Goal: Communication & Community: Answer question/provide support

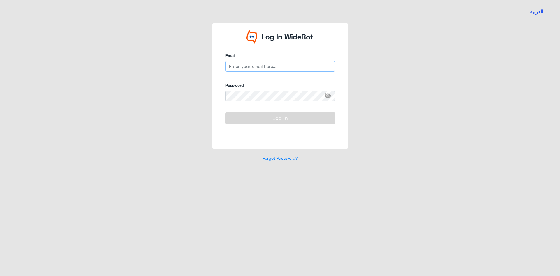
type input "[EMAIL_ADDRESS][DOMAIN_NAME]"
click at [254, 120] on button "Log In" at bounding box center [280, 118] width 109 height 12
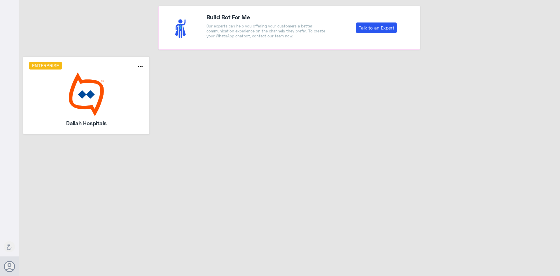
click at [67, 110] on img at bounding box center [86, 94] width 115 height 44
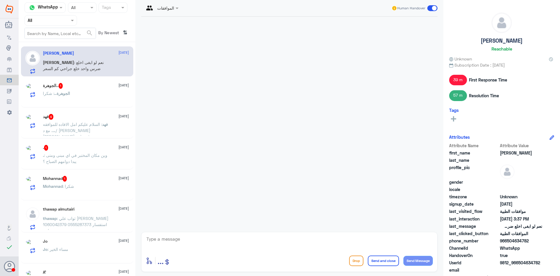
click at [52, 18] on input "text" at bounding box center [44, 20] width 32 height 7
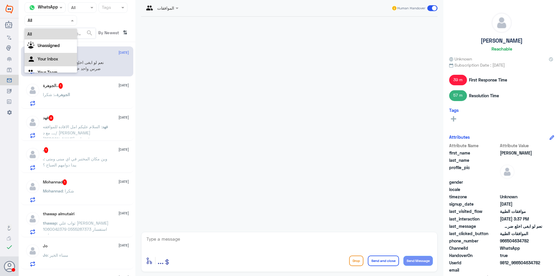
click at [49, 57] on Inbox "Your Inbox" at bounding box center [48, 58] width 20 height 5
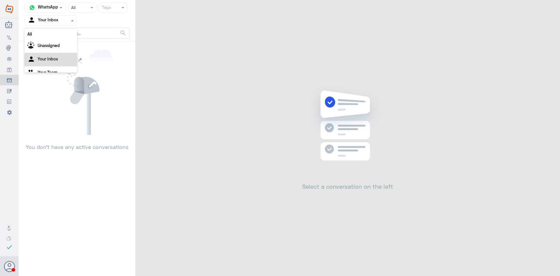
click at [57, 24] on div "Your Inbox" at bounding box center [43, 20] width 31 height 9
click at [50, 64] on Team "Your Team" at bounding box center [48, 64] width 20 height 5
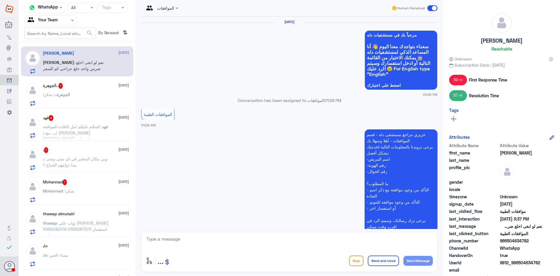
scroll to position [585, 0]
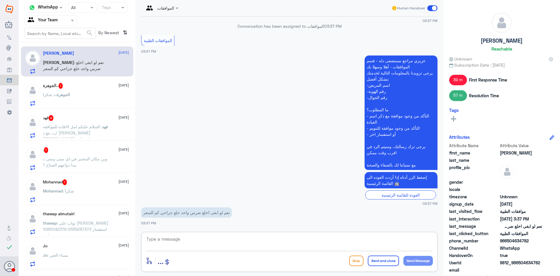
click at [190, 237] on textarea at bounding box center [289, 242] width 287 height 14
type textarea "g"
type textarea "لا يظهر لدينا فقط عندما يرفع طلب من الطبيب المعالج"
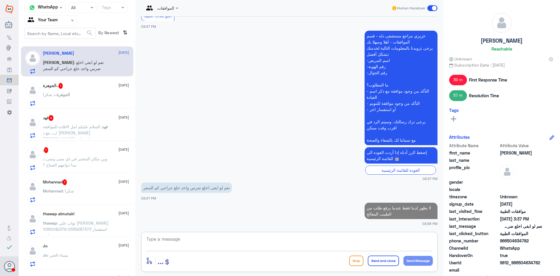
click at [67, 102] on p "الجوهرة.. : شكرا" at bounding box center [56, 98] width 27 height 15
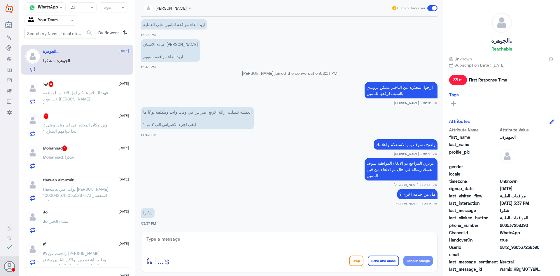
scroll to position [88, 0]
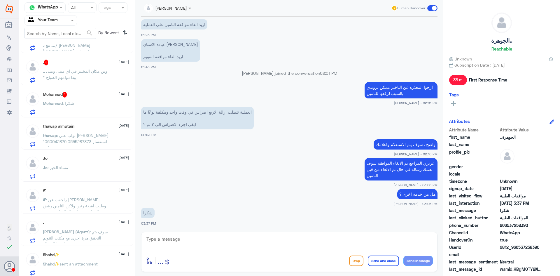
click at [89, 97] on div "Mohannad 1 [DATE]" at bounding box center [86, 95] width 86 height 6
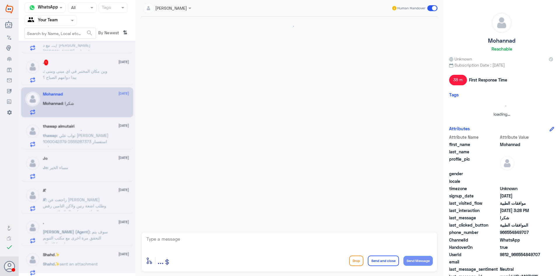
scroll to position [544, 0]
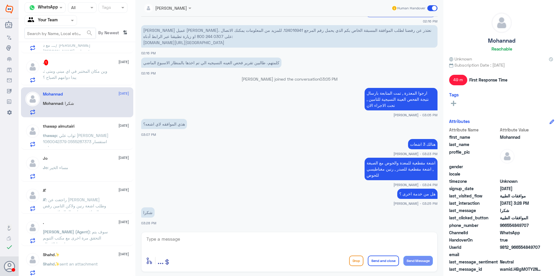
click at [105, 71] on span ": وين مكان المختبر في اي مبنى ومتى يبدا دوامهم الصباح ؟" at bounding box center [75, 74] width 64 height 11
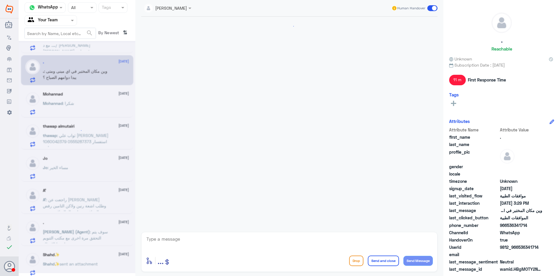
scroll to position [358, 0]
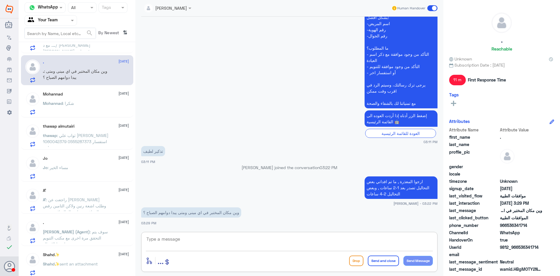
click at [282, 246] on textarea at bounding box center [289, 242] width 287 height 14
type textarea "جميع المباني لديها مختبر يمكنك التوجه لعمل الخدمة"
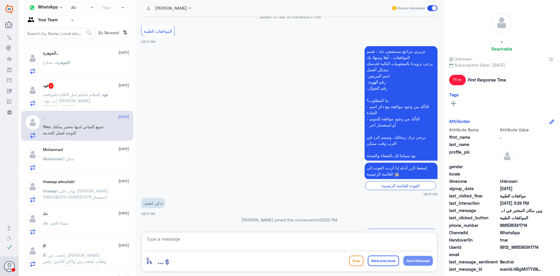
scroll to position [0, 0]
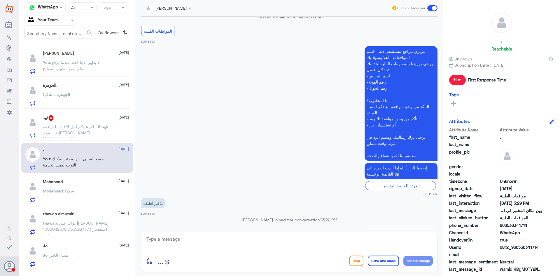
click at [97, 129] on p "[PERSON_NAME] : السلام عليكم امل الافاده للموافقه ….. مع د/ [PERSON_NAME] [PERS…" at bounding box center [76, 130] width 66 height 15
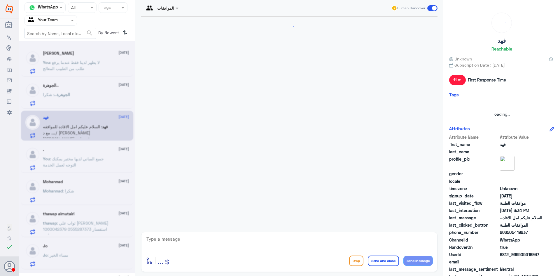
scroll to position [661, 0]
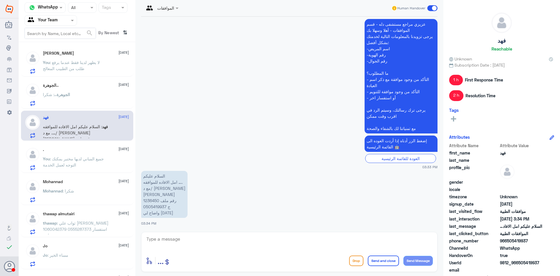
click at [150, 202] on p "السلام عليكم امل الافاده للموافقه ….. مع د/ [PERSON_NAME] [PERSON_NAME] رقم ملف…" at bounding box center [164, 194] width 46 height 47
copy p "1236450"
click at [201, 249] on textarea at bounding box center [289, 242] width 287 height 14
paste textarea "[DATE]"
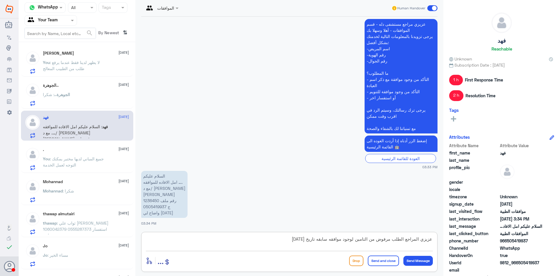
type textarea "عزيزي المراجع الطلب مرفوض من التامين لوجود موافقه سابقه تاريخ [DATE]"
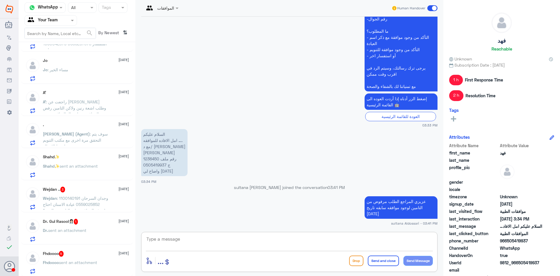
scroll to position [175, 0]
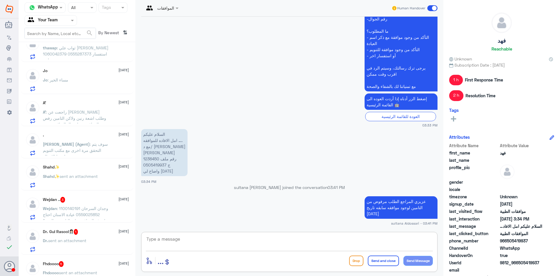
click at [99, 76] on div "Jo [DATE] Jo : مساء الخير" at bounding box center [86, 79] width 86 height 23
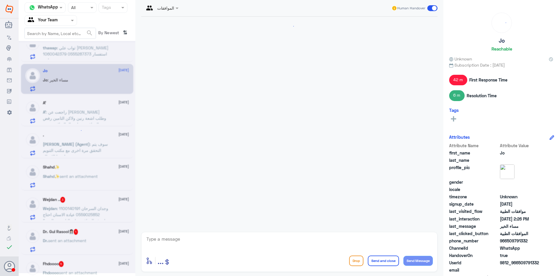
scroll to position [364, 0]
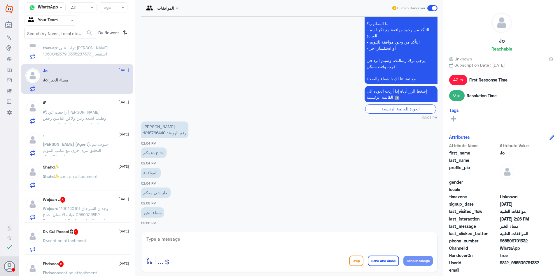
click at [156, 132] on p "[PERSON_NAME] رقم الهوية : 1218766440" at bounding box center [164, 129] width 47 height 16
copy p "1218766440"
click at [214, 243] on textarea at bounding box center [289, 242] width 287 height 14
type textarea "l"
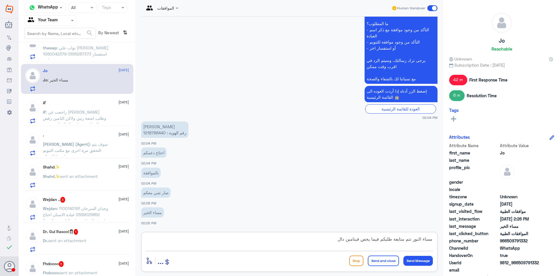
type textarea "مساء النور تتم متايعة طلبكم فيما يخص فيتامين دال"
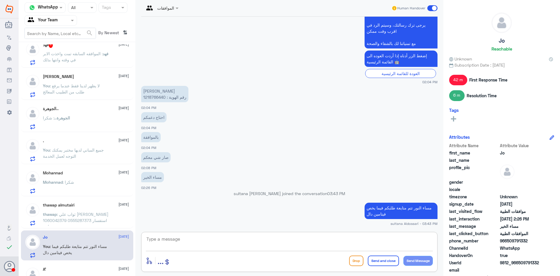
scroll to position [0, 0]
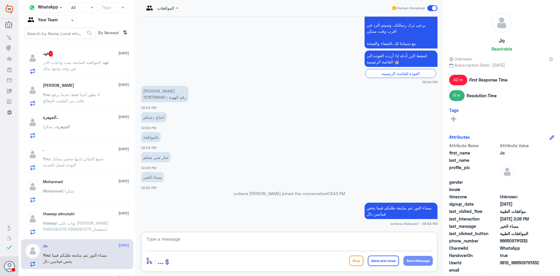
click at [81, 70] on span ": الموافقه السابقه تمت واخذت الابر في وقته وانتها بذلك" at bounding box center [73, 65] width 60 height 11
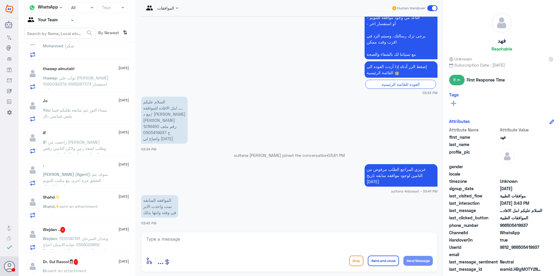
scroll to position [146, 0]
click at [87, 202] on div "Shahd✨ [DATE] Shahd✨ sent an attachment" at bounding box center [86, 205] width 86 height 23
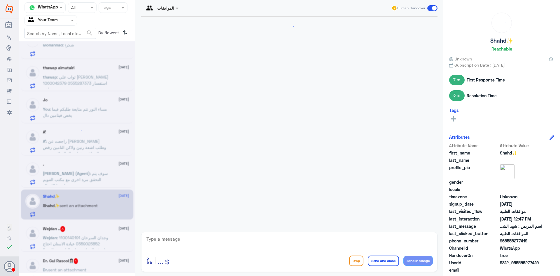
scroll to position [462, 0]
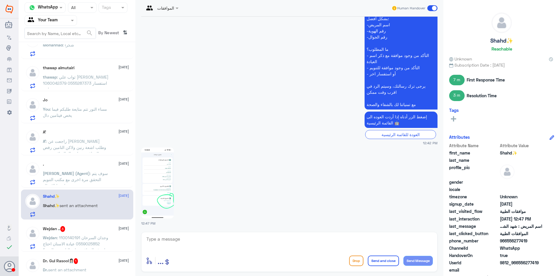
click at [86, 106] on div "Jo [DATE] You : مساء النور تتم متايعة طلبكم فيما يخص فيتامين دال" at bounding box center [86, 108] width 86 height 23
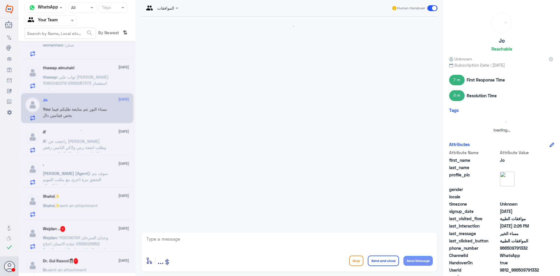
scroll to position [369, 0]
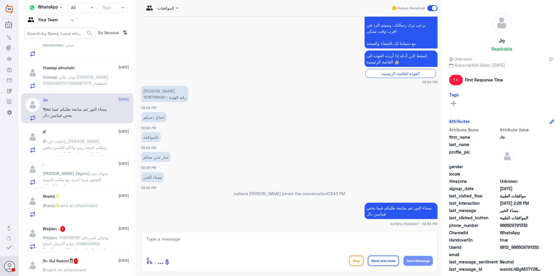
click at [86, 139] on span ": راجعت عن [PERSON_NAME] وطلب اشعة رنين ولاكن التامين رفض الموافقه يقولون الحال…" at bounding box center [75, 157] width 64 height 36
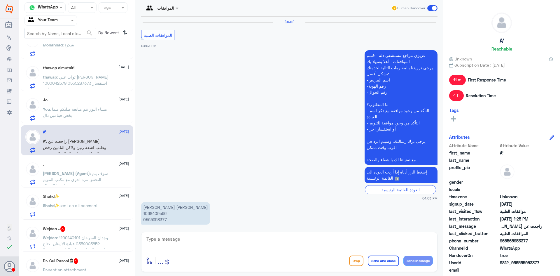
scroll to position [521, 0]
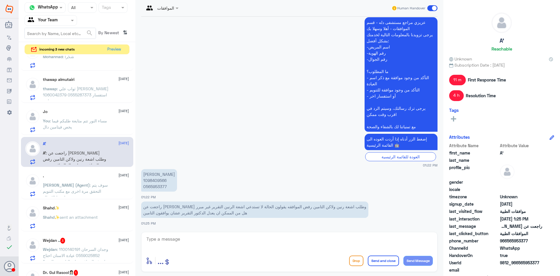
click at [155, 181] on p "[PERSON_NAME] 1098409566 0565953377" at bounding box center [159, 180] width 36 height 22
copy p "1098409566"
click at [195, 241] on textarea at bounding box center [289, 242] width 287 height 14
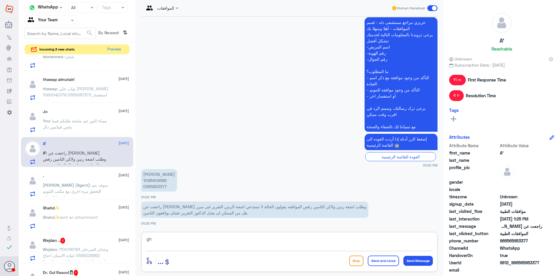
type textarea "g"
type textarea "لابد من مراجعة الطبيب المعالج ليتم تحديث التقرير وكتابة تفاصيل اكثر لشركة التام…"
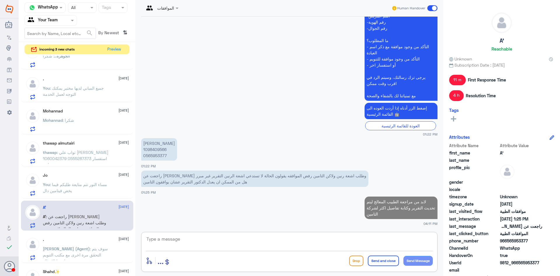
scroll to position [0, 0]
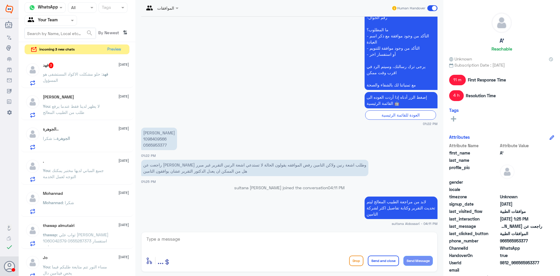
click at [70, 66] on div "فهد 3 [DATE]" at bounding box center [86, 65] width 86 height 6
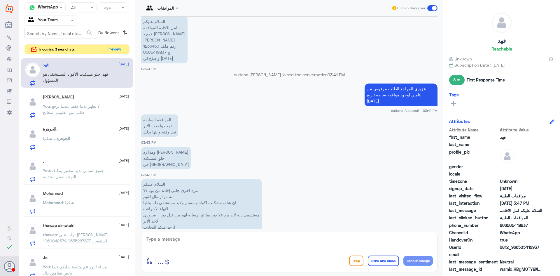
scroll to position [550, 0]
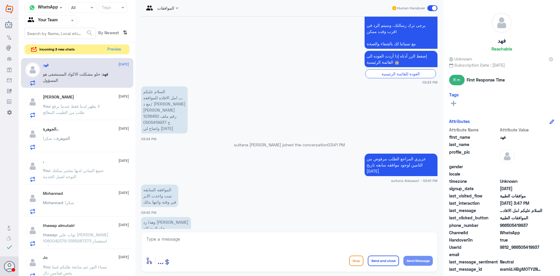
click at [151, 117] on p "السلام عليكم امل الافاده للموافقه ….. مع د/ [PERSON_NAME] [PERSON_NAME] رقم ملف…" at bounding box center [164, 109] width 46 height 47
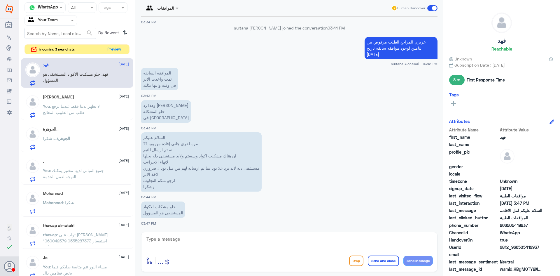
scroll to position [638, 0]
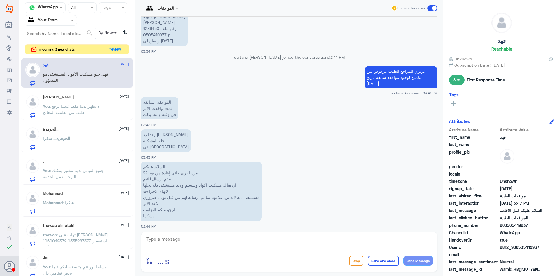
click at [118, 44] on div "incoming 3 new chats Preview" at bounding box center [77, 49] width 105 height 10
click at [115, 49] on button "Preview" at bounding box center [114, 49] width 18 height 9
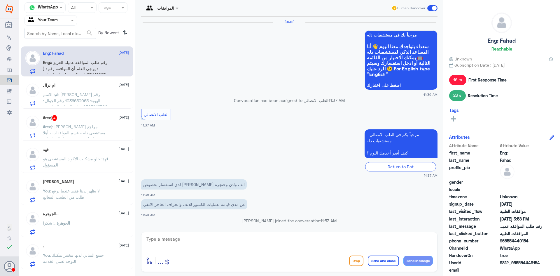
scroll to position [447, 0]
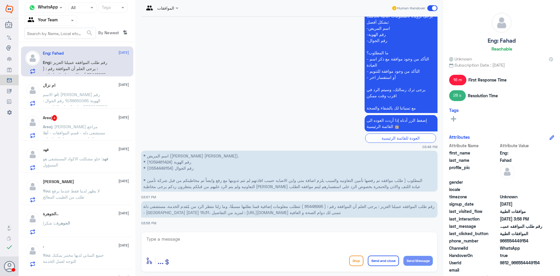
click at [153, 162] on p "* اسم المريض ([PERSON_NAME] [PERSON_NAME]). * ⁠رقم الهوية (1059461424) * ⁠رقم ا…" at bounding box center [289, 171] width 296 height 41
copy p "1059461424"
click at [311, 205] on span "رقم طلب الموافقه عميلنا العزيز : يرجى العلم أن الموافقة رقم : ( 85448995 ) تتطل…" at bounding box center [289, 209] width 292 height 11
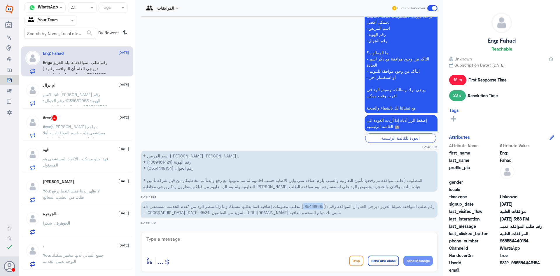
copy span "85448995"
click at [242, 246] on textarea at bounding box center [289, 242] width 287 height 14
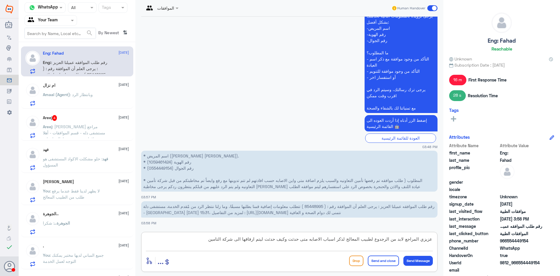
type textarea "عزيزي المراجع لابد من الرجدوع لطبيب المعالج لذكر اسباب الاصابه متى حدثت وكيف حد…"
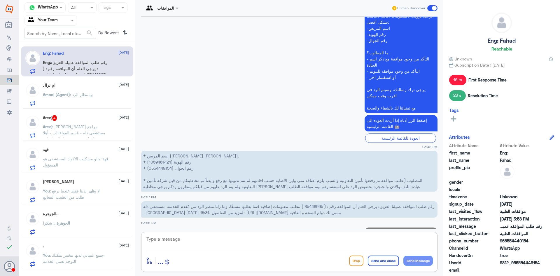
scroll to position [484, 0]
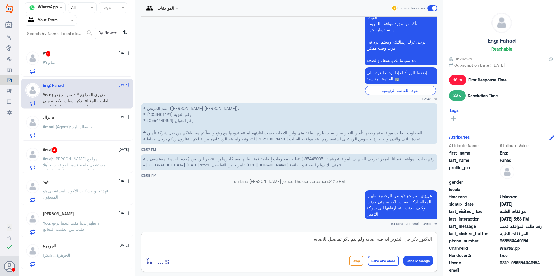
type textarea "الدكتور ذكر في التقرير انه فيه اصابه ولم يتم ذكر تفاصيل للاصابه"
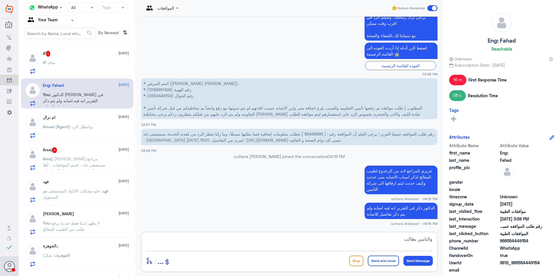
scroll to position [529, 0]
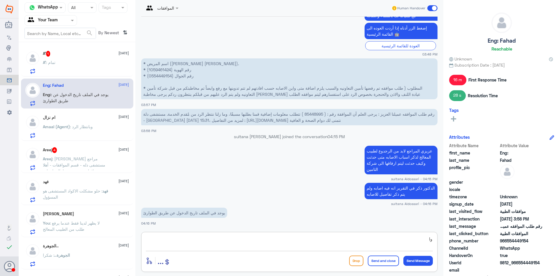
type textarea "و"
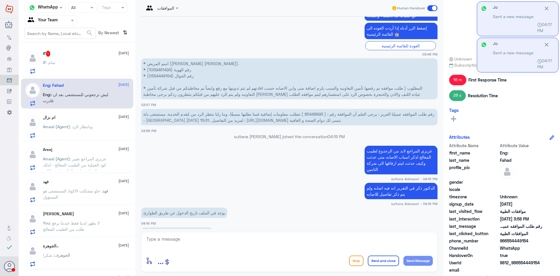
scroll to position [549, 0]
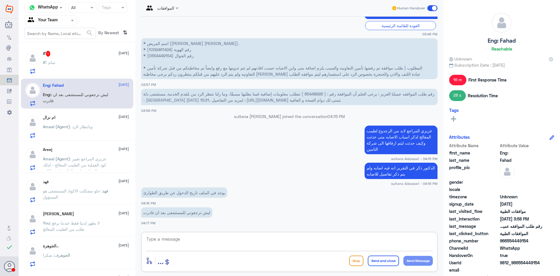
click at [218, 239] on textarea at bounding box center [289, 242] width 287 height 14
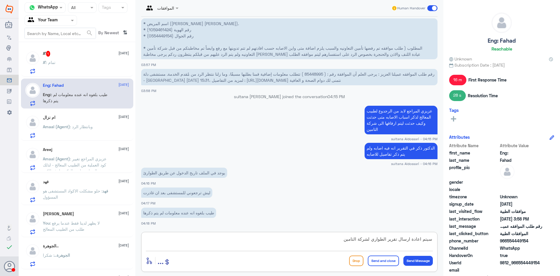
type textarea "سيتم اعادة ارسال تقرير الطواري لشركة التامين"
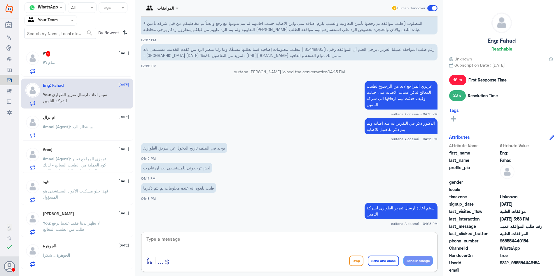
click at [333, 240] on textarea at bounding box center [289, 242] width 287 height 14
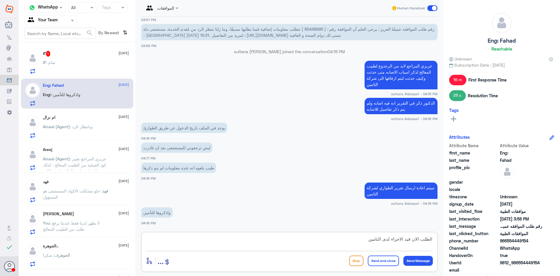
type textarea "الطلب الان قيد الاجراء لدى التامين"
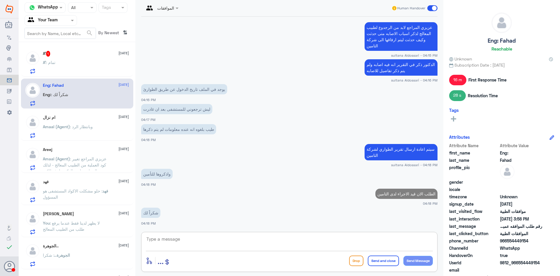
scroll to position [584, 0]
click at [71, 58] on div "A’ 1 [DATE] A’ : تمام" at bounding box center [86, 62] width 86 height 23
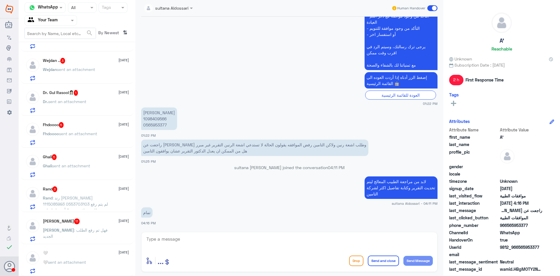
scroll to position [379, 0]
click at [92, 257] on div "🤍 [DATE] 🤍 sent an attachment" at bounding box center [86, 261] width 86 height 23
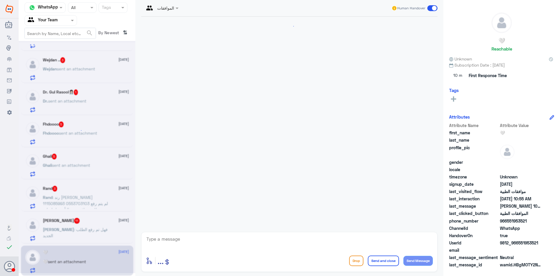
scroll to position [112, 0]
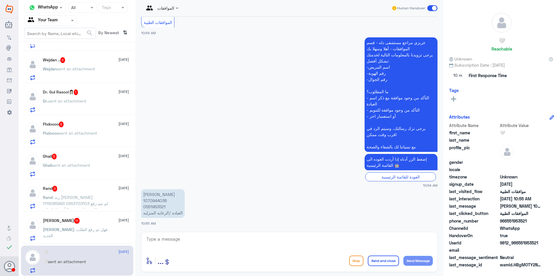
click at [151, 200] on p "[PERSON_NAME] 1070944036 0551953521 العياده /الرعايه المنزليه" at bounding box center [162, 203] width 43 height 29
copy p "1070944036"
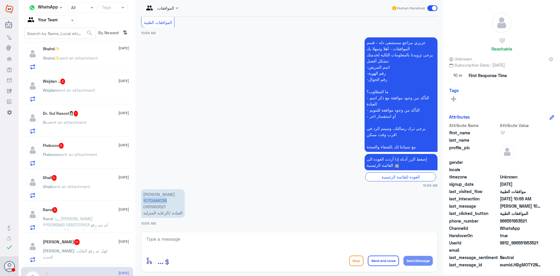
scroll to position [379, 0]
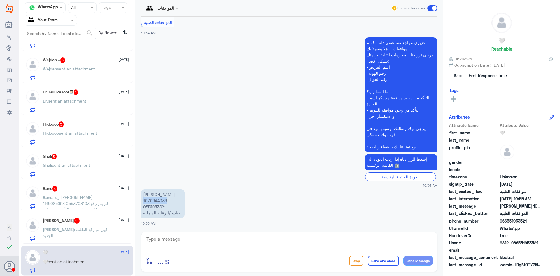
copy p "1070944036"
click at [217, 235] on textarea at bounding box center [289, 242] width 287 height 14
type textarea "تمت متابعة طلبكم مرة اخرى لدى التامين"
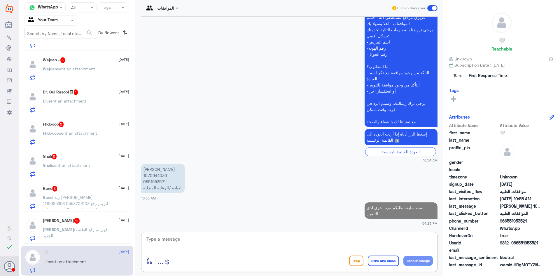
click at [89, 233] on p "[PERSON_NAME] : فهل تم رفع الطلب الجديد" at bounding box center [76, 233] width 66 height 15
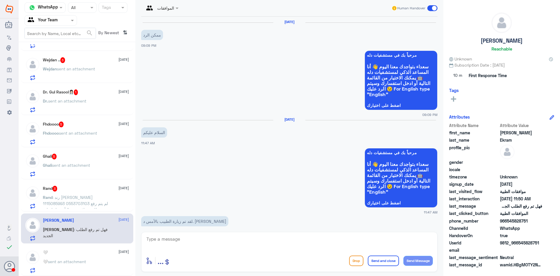
scroll to position [617, 0]
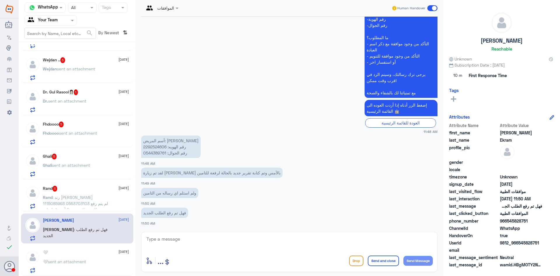
click at [155, 147] on p "أسم المريض: [PERSON_NAME] رقم الهويه: 2292524606 رقم الجوال: 0544389761" at bounding box center [171, 146] width 60 height 22
copy p "2292524606"
click at [280, 241] on textarea at bounding box center [289, 242] width 287 height 14
type textarea "لا يوجد اي تقرير جديد في النظام التقرير الموجود فقط لتاريخ [DATE] لم يتم التحدي…"
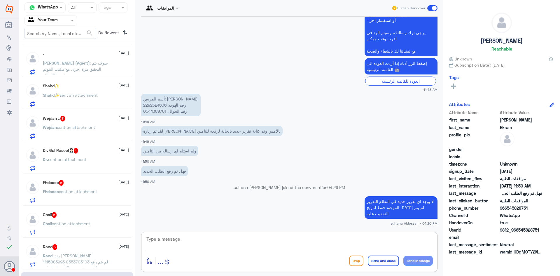
scroll to position [379, 0]
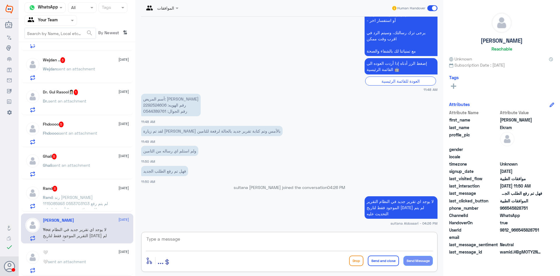
click at [88, 193] on div "Rand 3 [DATE] Rand : رند [PERSON_NAME] 1115085993 0553703103 لم يتم رفع طلب موا…" at bounding box center [86, 197] width 86 height 23
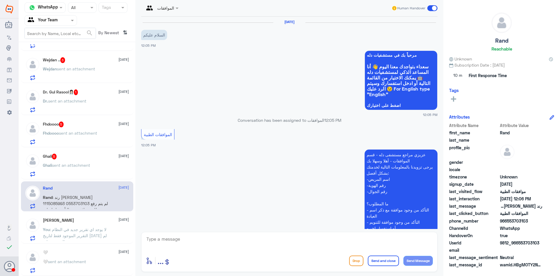
scroll to position [112, 0]
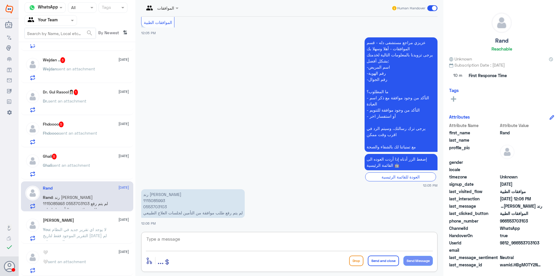
click at [165, 235] on textarea at bounding box center [289, 242] width 287 height 14
click at [313, 238] on textarea "يرجى التواصل مع قسم العلاج الطبيعي على الرقم" at bounding box center [289, 242] width 287 height 14
paste textarea "0112993319"
type textarea "يرجى التواصل مع قسم العلاج الطبيعي على الرقم الواتساب 0112993319"
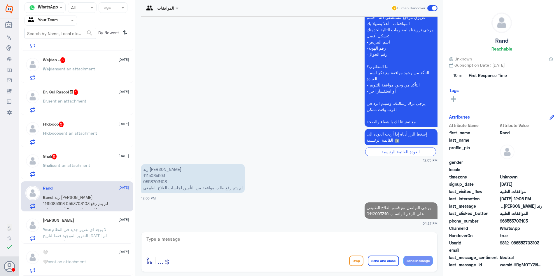
click at [86, 154] on div "Ghali 5 [DATE]" at bounding box center [86, 156] width 86 height 6
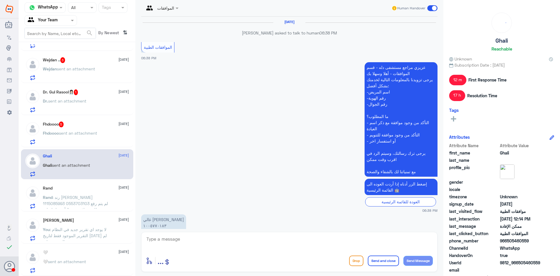
scroll to position [520, 0]
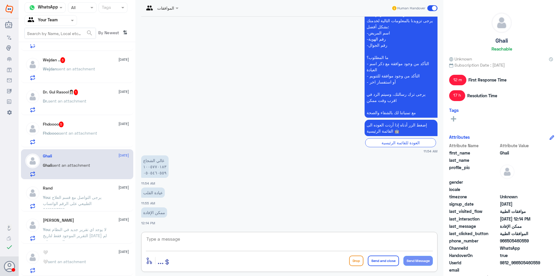
click at [176, 243] on textarea at bounding box center [289, 242] width 287 height 14
drag, startPoint x: 176, startPoint y: 243, endPoint x: 122, endPoint y: 231, distance: 55.5
click at [122, 231] on div "Channel WhatsApp Status × All Tags Agent Filter Your Team search By Newest ⇅ En…" at bounding box center [290, 139] width 542 height 278
drag, startPoint x: 177, startPoint y: 241, endPoint x: 72, endPoint y: 219, distance: 107.0
click at [74, 219] on div "Channel WhatsApp Status × All Tags Agent Filter Your Team search By Newest ⇅ En…" at bounding box center [290, 139] width 542 height 278
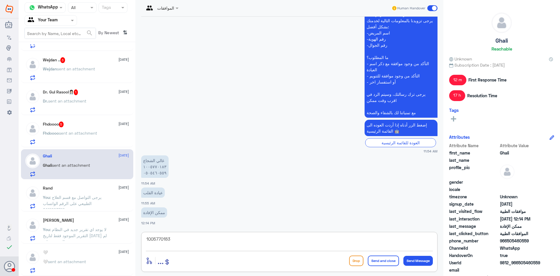
type textarea "1005770183"
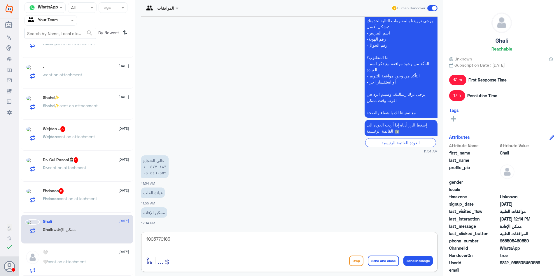
scroll to position [379, 0]
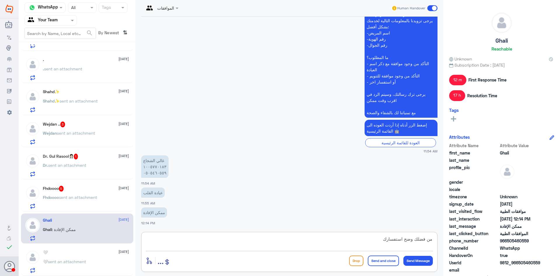
type textarea "من فضلك وضح استفسارك"
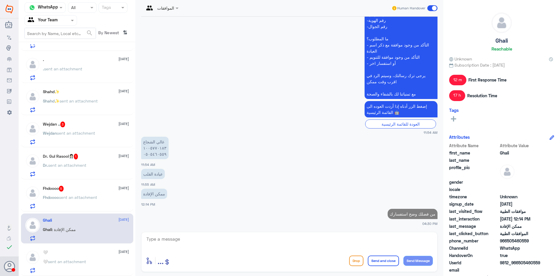
click at [76, 183] on div "Fhdoooo 5 [DATE] Fhdoooo sent an attachment" at bounding box center [77, 196] width 112 height 30
click at [74, 187] on div "Fhdoooo 5 [DATE]" at bounding box center [86, 189] width 86 height 6
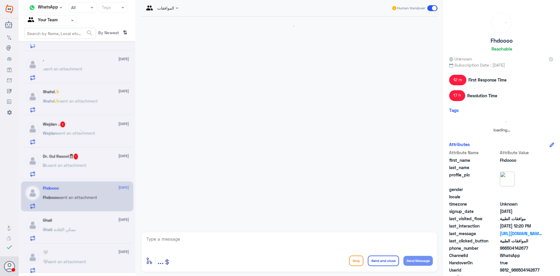
scroll to position [273, 0]
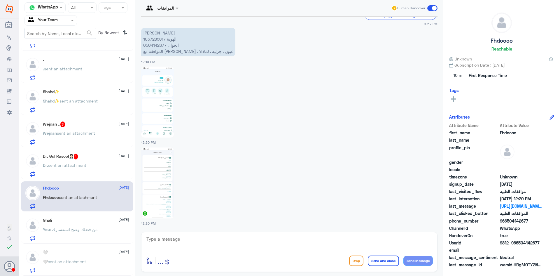
click at [150, 38] on p "[PERSON_NAME] 1057285817 الجوال 0504142677 الموافقة مع [PERSON_NAME] . عيون . ج…" at bounding box center [188, 42] width 94 height 29
click at [205, 236] on textarea at bounding box center [289, 242] width 287 height 14
type textarea "التامين يحتاج تقرير من الطبيب المعالج فيما يخص الحاله يوضح في تقرير مفصل لتامين"
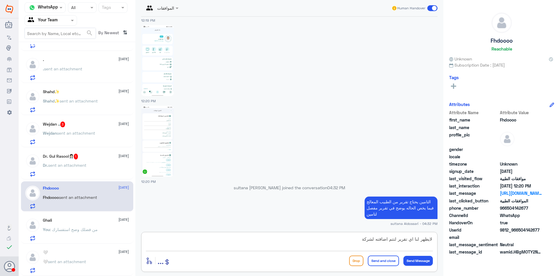
type textarea "لايظهر لنا اي تقرير لتتم اضافته لشركة"
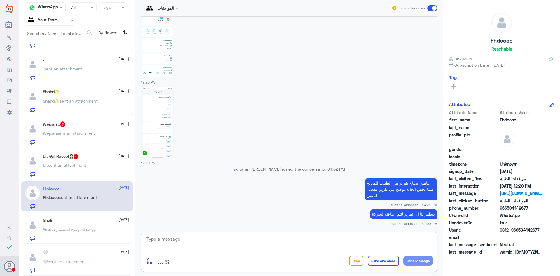
click at [321, 241] on textarea at bounding box center [289, 242] width 287 height 14
click at [84, 163] on span "sent an attachment" at bounding box center [67, 165] width 38 height 5
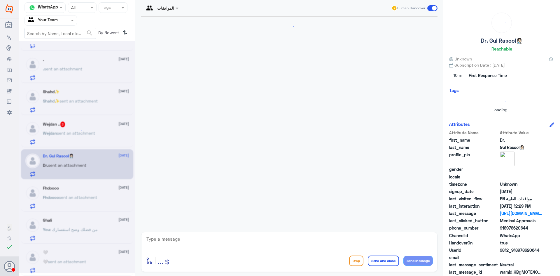
scroll to position [717, 0]
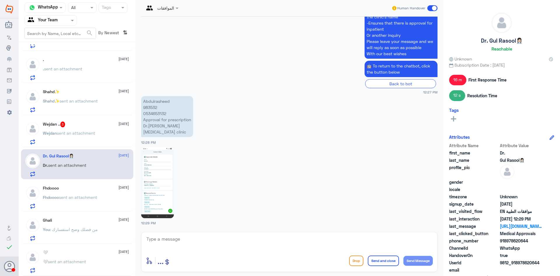
click at [153, 108] on p "Abdulrasheed 983532 0534653132 Approval for prescription Dr.[PERSON_NAME][MEDIC…" at bounding box center [167, 116] width 52 height 41
click at [79, 185] on div "Fhdoooo [DATE] Fhdoooo sent an attachment" at bounding box center [77, 196] width 112 height 30
click at [79, 191] on div "Fhdoooo [DATE] Fhdoooo sent an attachment" at bounding box center [86, 197] width 86 height 23
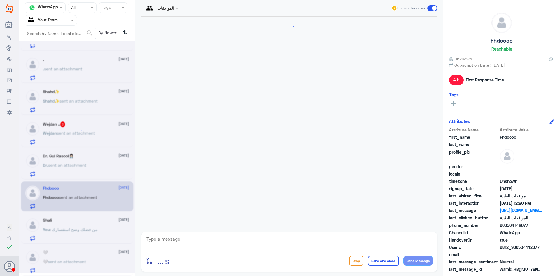
scroll to position [334, 0]
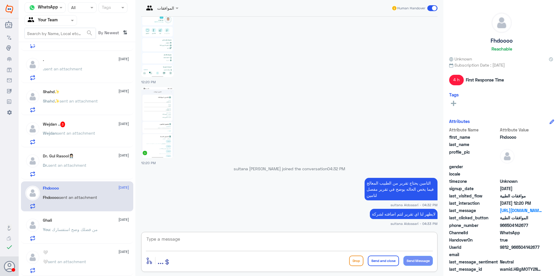
click at [348, 243] on textarea at bounding box center [289, 242] width 287 height 14
type textarea "تمت المتابعة بي التقرير المبدئي للعياده اضافه الى الوصفه الطبيه"
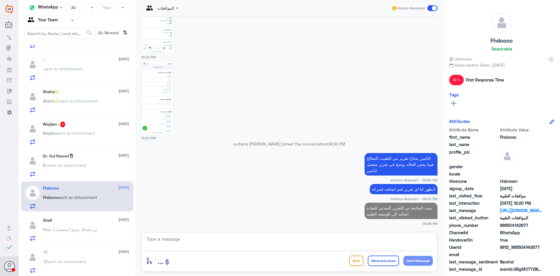
click at [71, 161] on div "Dr. Gul Rasool👩🏻‍⚕️ [DATE] Dr. sent an attachment" at bounding box center [86, 164] width 86 height 23
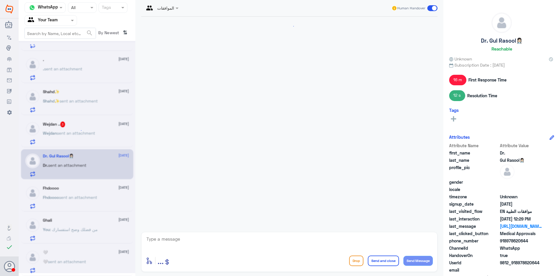
scroll to position [717, 0]
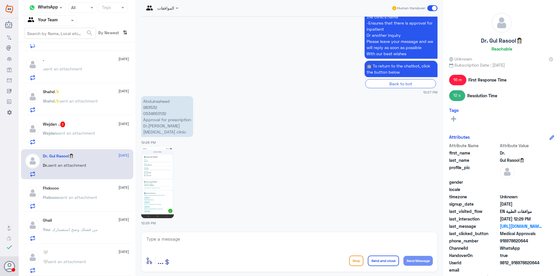
click at [151, 106] on p "Abdulrasheed 983532 0534653132 Approval for prescription Dr.[PERSON_NAME][MEDIC…" at bounding box center [167, 116] width 52 height 41
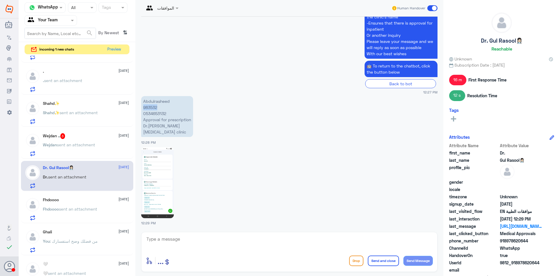
click at [165, 176] on img at bounding box center [157, 182] width 33 height 71
click at [196, 238] on textarea at bounding box center [289, 242] width 287 height 14
click at [210, 245] on textarea at bounding box center [289, 242] width 287 height 14
type textarea "patially approved as per insc"
click at [83, 203] on div "Fhdoooo [DATE] Fhdoooo sent an attachment" at bounding box center [86, 208] width 86 height 23
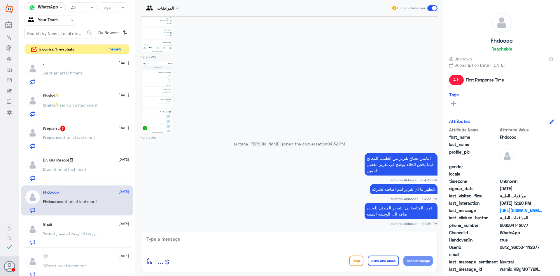
scroll to position [390, 0]
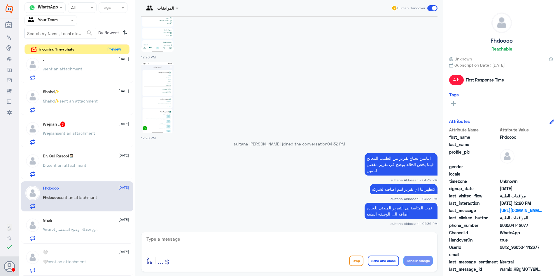
click at [80, 257] on div "🤍 [DATE] 🤍 sent an attachment" at bounding box center [86, 261] width 86 height 23
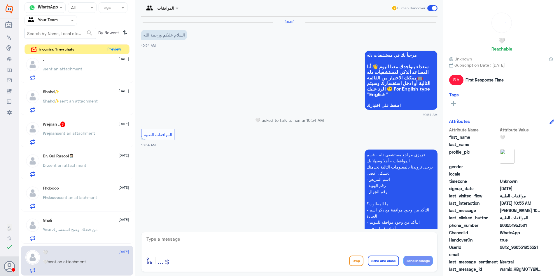
scroll to position [148, 0]
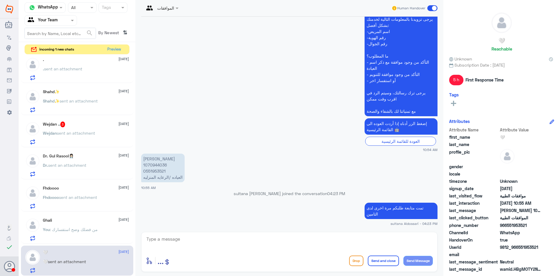
click at [70, 221] on div "Ghali [DATE]" at bounding box center [86, 220] width 86 height 5
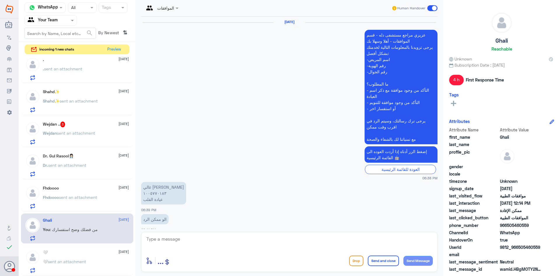
scroll to position [517, 0]
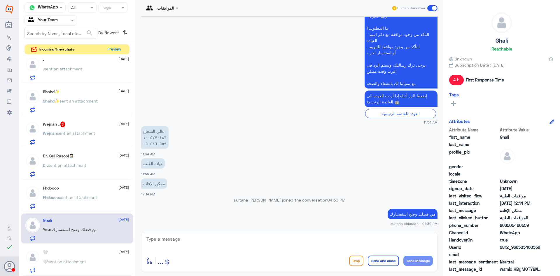
click at [71, 191] on div "Fhdoooo [DATE] Fhdoooo sent an attachment" at bounding box center [86, 197] width 86 height 23
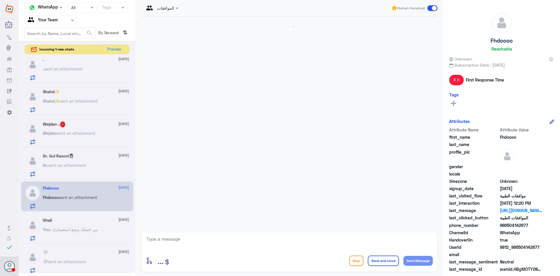
scroll to position [359, 0]
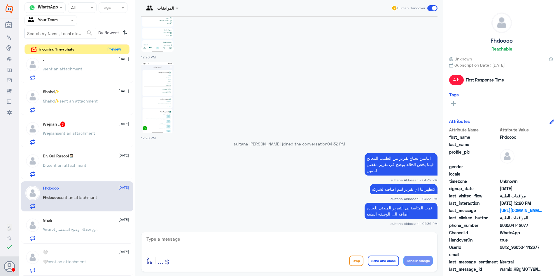
click at [72, 220] on div "Ghali [DATE]" at bounding box center [86, 220] width 86 height 5
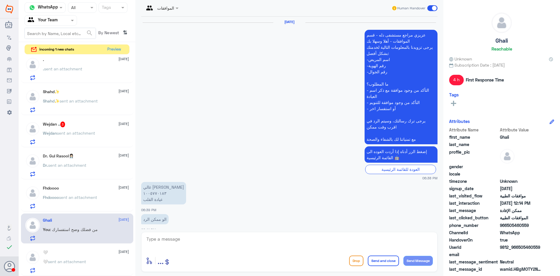
scroll to position [517, 0]
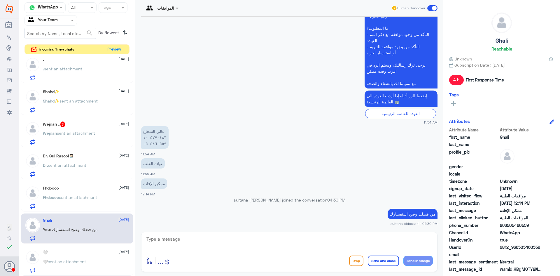
click at [71, 163] on p "Dr. sent an attachment" at bounding box center [64, 169] width 43 height 15
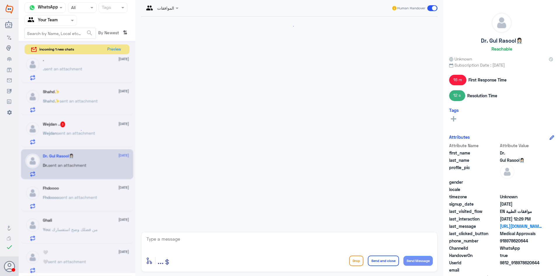
scroll to position [717, 0]
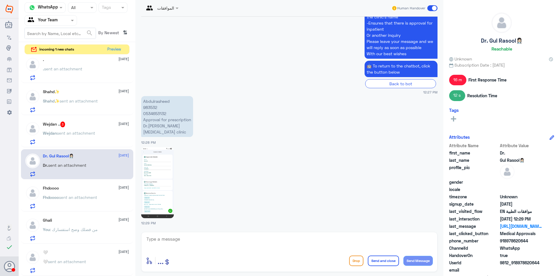
click at [207, 240] on textarea at bounding box center [289, 242] width 287 height 14
type textarea "partially approved as per insc , other medication not listed under sfda"
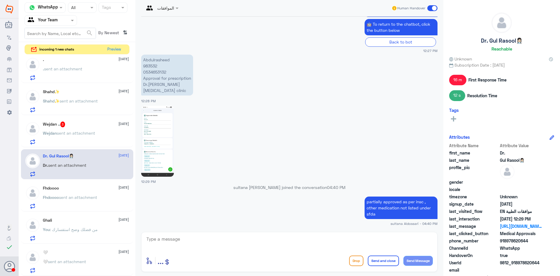
click at [104, 123] on div "Wejdan .. 3 [DATE]" at bounding box center [86, 124] width 86 height 6
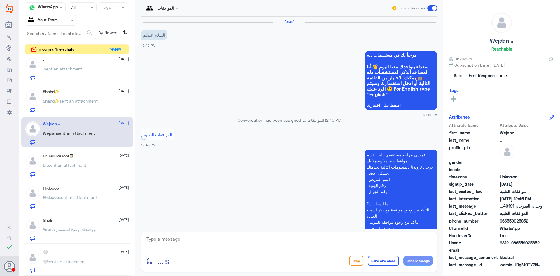
scroll to position [118, 0]
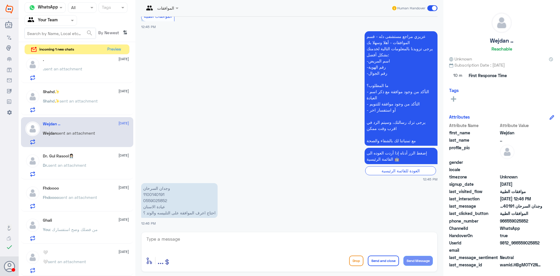
click at [156, 196] on p "وجدان السرحان 1100140191 0559025852 عيادة الاسنان احتاج اعرف الموافقة على التلب…" at bounding box center [179, 200] width 76 height 35
click at [245, 236] on textarea at bounding box center [289, 242] width 287 height 14
type textarea "l"
type textarea "مرحبا عزيزي المراجع هل الخدمة دلة النخيل من فضلك زودني رقم الطلب"
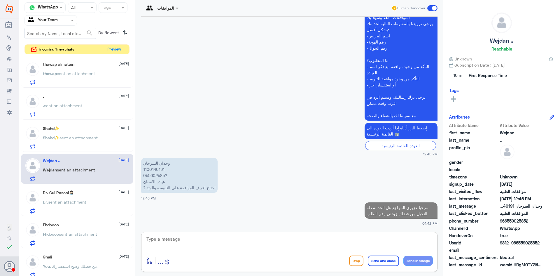
scroll to position [303, 0]
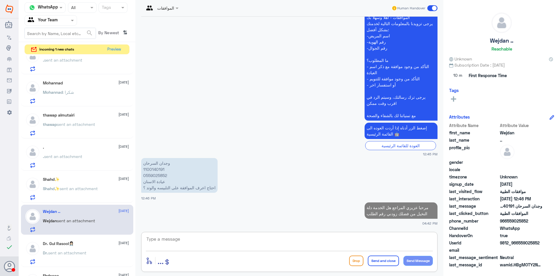
click at [77, 190] on span "sent an attachment" at bounding box center [79, 188] width 38 height 5
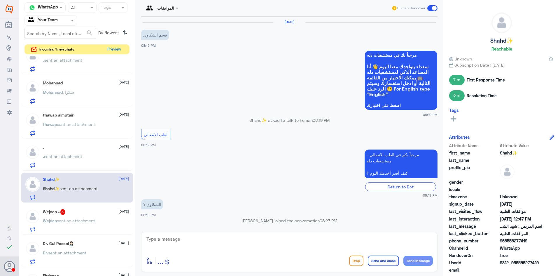
scroll to position [462, 0]
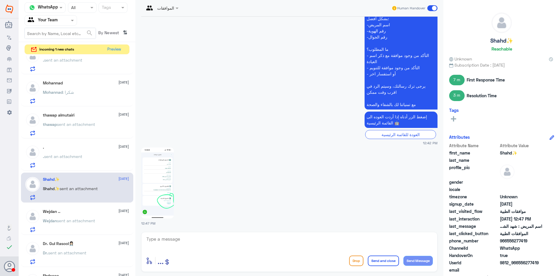
click at [168, 179] on img at bounding box center [157, 182] width 33 height 71
click at [220, 249] on div at bounding box center [289, 243] width 287 height 16
click at [219, 241] on textarea at bounding box center [289, 242] width 287 height 14
type textarea "من فضلك زودني رقم الطلب او الملف"
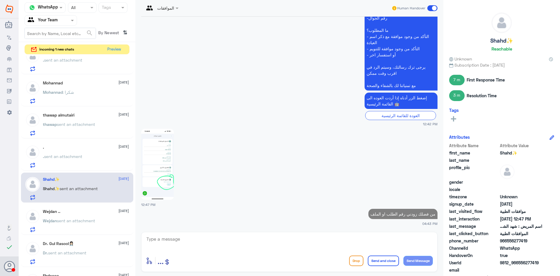
click at [84, 156] on div ". sent an attachment" at bounding box center [86, 161] width 86 height 13
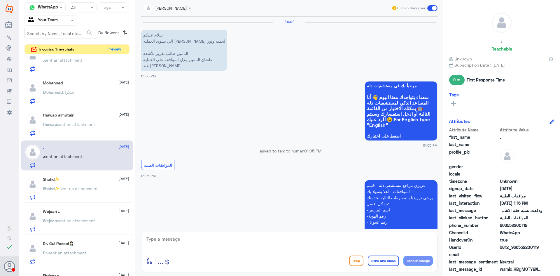
scroll to position [355, 0]
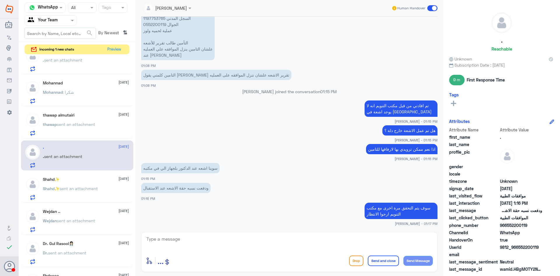
click at [90, 123] on span "sent an attachment" at bounding box center [76, 124] width 38 height 5
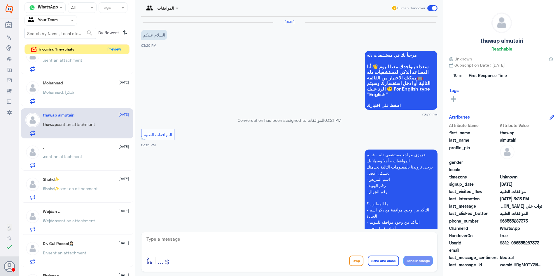
scroll to position [112, 0]
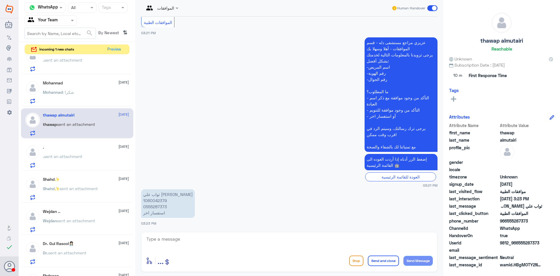
click at [156, 202] on p "ثواب علي [PERSON_NAME] 1060042379 0555287373 استفسار اخر" at bounding box center [168, 203] width 54 height 29
click at [196, 242] on textarea at bounding box center [289, 242] width 287 height 14
type textarea "من فضلك زودني استفسارك"
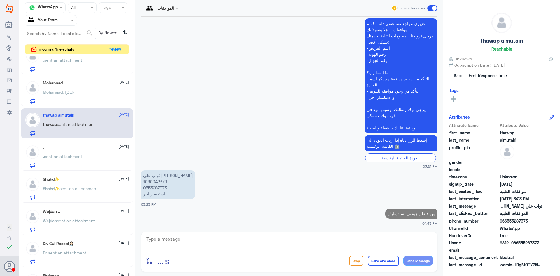
click at [84, 96] on div "Mohannad : شكرا" at bounding box center [86, 96] width 86 height 13
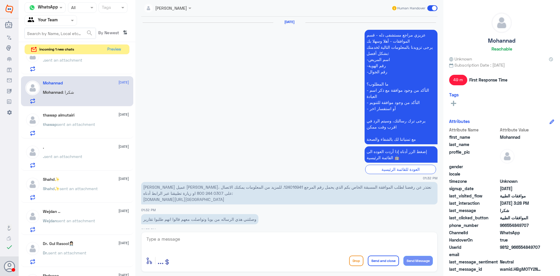
scroll to position [544, 0]
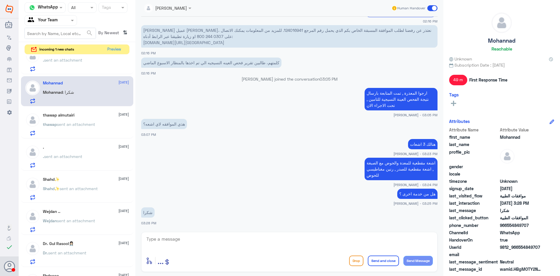
click at [86, 55] on div "Channel WhatsApp Status × All Tags Agent Filter Your Team search By Newest ⇅ in…" at bounding box center [77, 139] width 117 height 278
click at [84, 61] on div ". sent an attachment" at bounding box center [86, 64] width 86 height 13
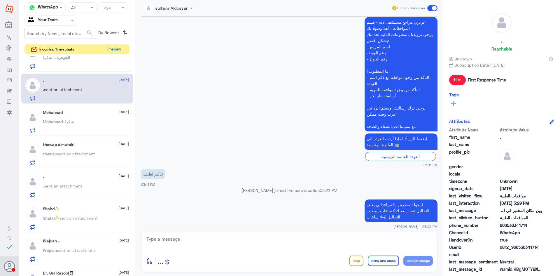
scroll to position [215, 0]
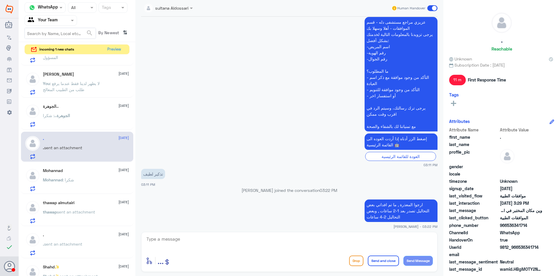
click at [78, 118] on div "الجوهرة.. : شكرا" at bounding box center [86, 120] width 86 height 13
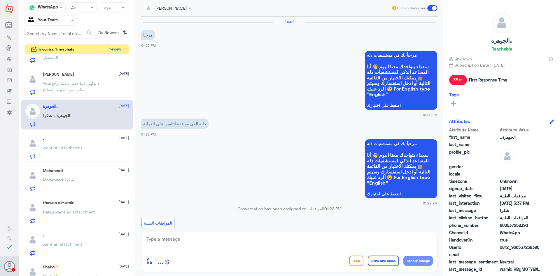
scroll to position [470, 0]
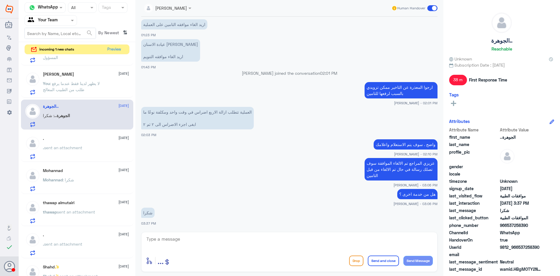
click at [79, 88] on span ": لا يظهر لدينا فقط عندما يرفع طلب من الطبيب المعالج" at bounding box center [71, 86] width 57 height 11
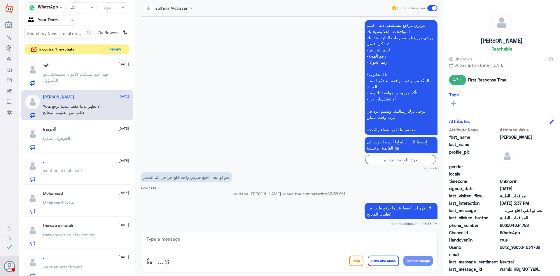
scroll to position [128, 0]
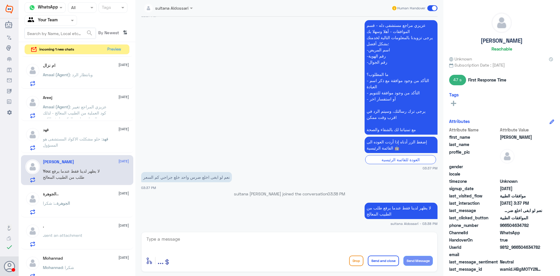
click at [77, 135] on div "فهد [DATE] [PERSON_NAME] : حلو مشكلت الاكواد المستشفى هو المسؤول" at bounding box center [86, 138] width 86 height 23
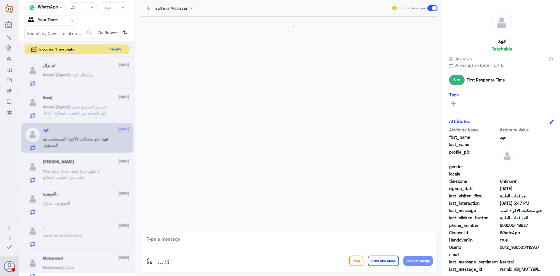
scroll to position [667, 0]
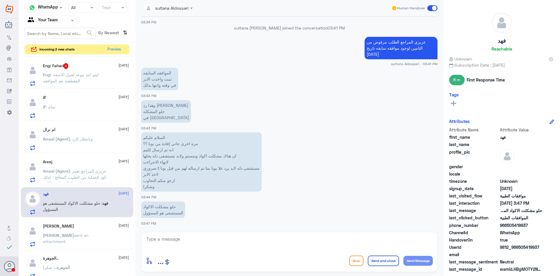
click at [91, 174] on p "Amaal (Agent) : [PERSON_NAME] المراجع تغيير كود العملية من الطبيب المعالج - لذل…" at bounding box center [76, 175] width 66 height 15
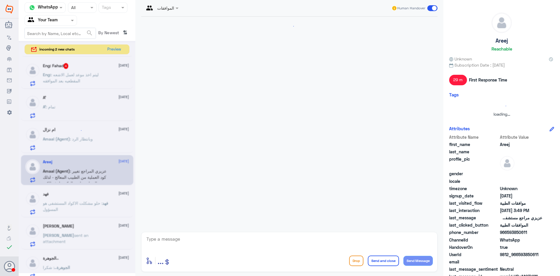
scroll to position [327, 0]
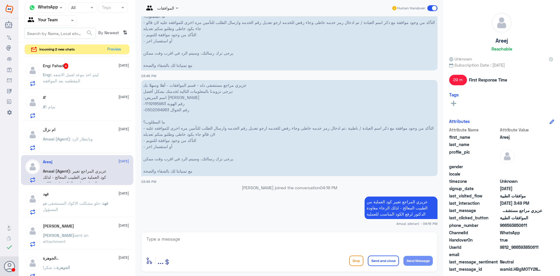
click at [92, 140] on span ": وبانتظار الرد" at bounding box center [81, 138] width 23 height 5
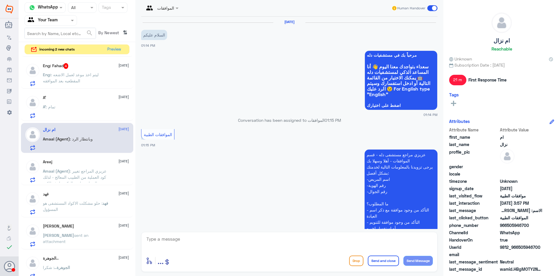
scroll to position [485, 0]
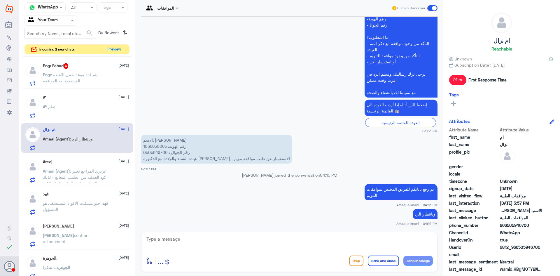
click at [81, 108] on div "A’ : تمام" at bounding box center [86, 111] width 86 height 13
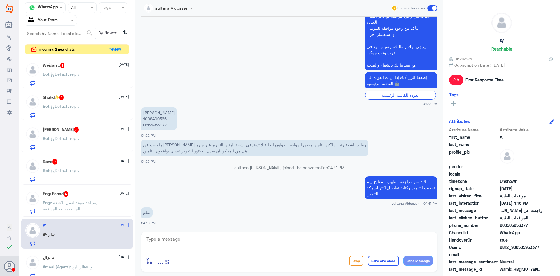
click at [88, 203] on span ": ليتم اخذ موعد لعمل الاشعه المقطعيه بعد الموافقه" at bounding box center [71, 205] width 56 height 11
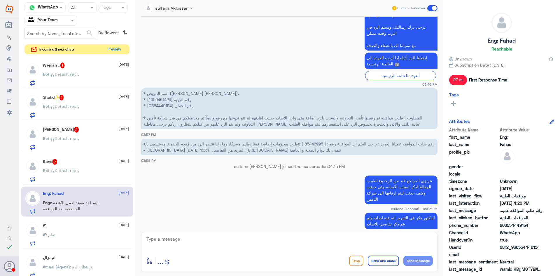
scroll to position [126, 0]
click at [310, 142] on span "رقم طلب الموافقه عميلنا العزيز : يرجى العلم أن الموافقة رقم : ( 85448995 ) تتطل…" at bounding box center [289, 147] width 292 height 11
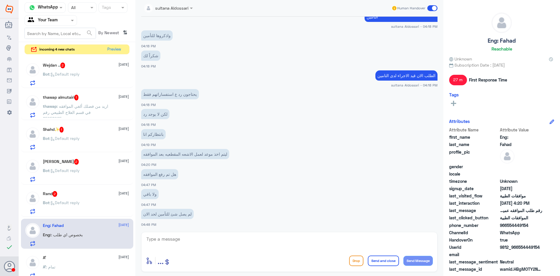
scroll to position [439, 0]
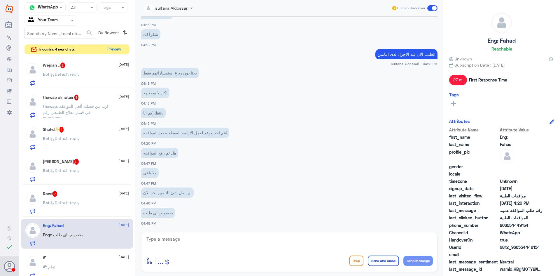
click at [79, 202] on span ": Default reply" at bounding box center [65, 202] width 30 height 5
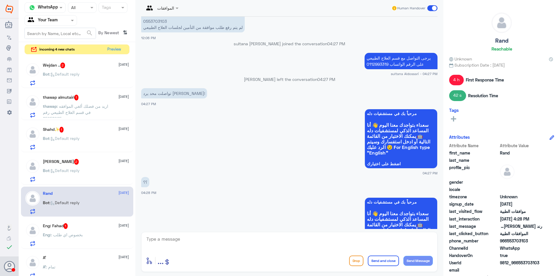
scroll to position [335, 0]
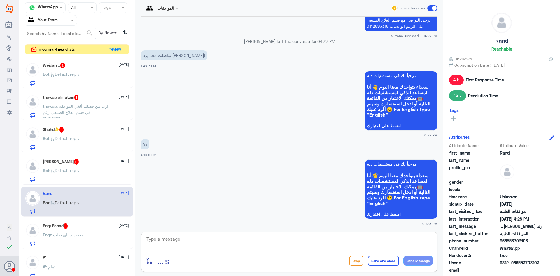
click at [283, 242] on textarea at bounding box center [289, 242] width 287 height 14
type textarea "i"
type textarea "هنا فقط متابعة الموافقات الطبيه بعد رفعها من الطبيب المعالج"
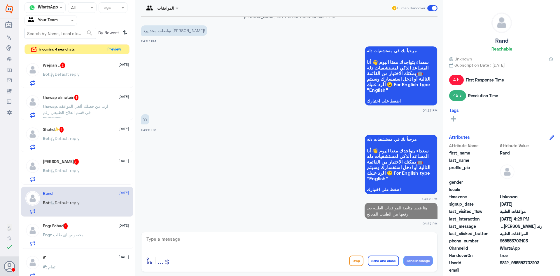
click at [71, 167] on div "[PERSON_NAME] 2 [DATE] Bot : Default reply" at bounding box center [86, 170] width 86 height 23
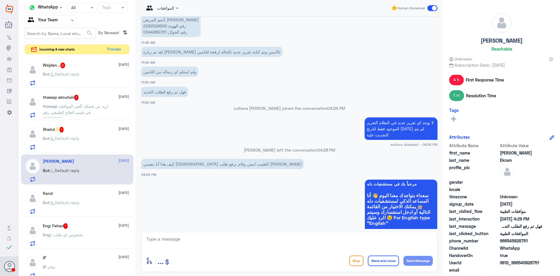
scroll to position [436, 0]
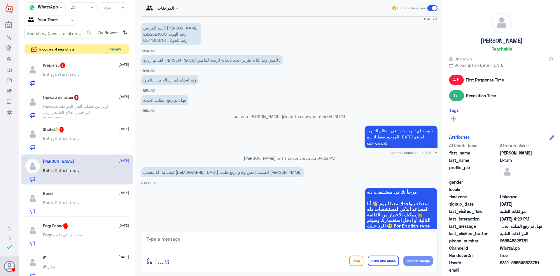
click at [155, 35] on p "أسم المريض: [PERSON_NAME] رقم الهويه: 2292524606 رقم الجوال: 0544389761" at bounding box center [171, 34] width 60 height 22
click at [72, 195] on div "Rand [DATE]" at bounding box center [86, 193] width 86 height 5
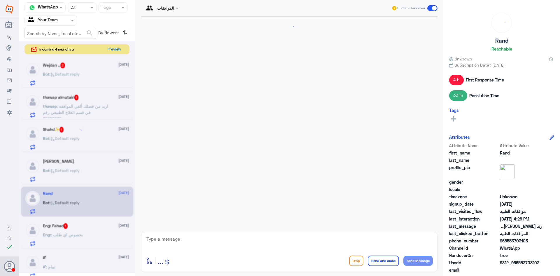
scroll to position [360, 0]
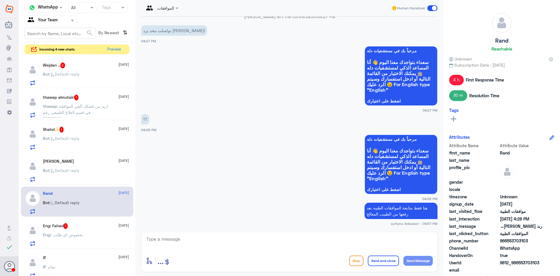
click at [76, 266] on div "A’ : تمام" at bounding box center [86, 271] width 86 height 13
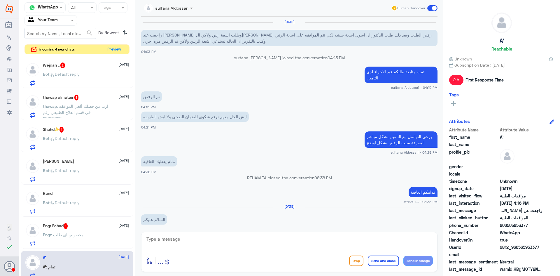
scroll to position [378, 0]
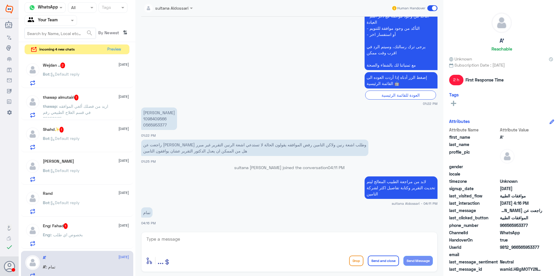
click at [96, 236] on div "Eng: : بخصوص اي طلب" at bounding box center [86, 239] width 86 height 13
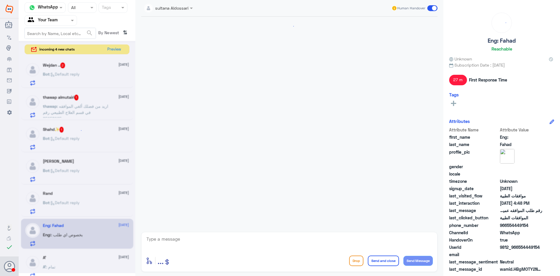
scroll to position [255, 0]
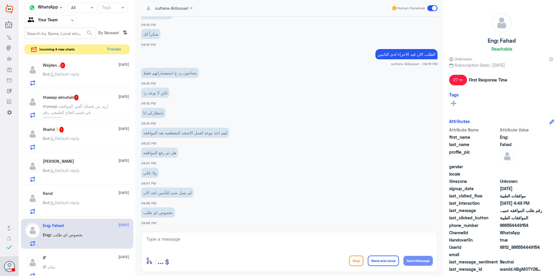
click at [238, 246] on textarea at bounding box center [289, 242] width 287 height 14
type textarea "تمت الموافقه على الاشعة المقطعيه"
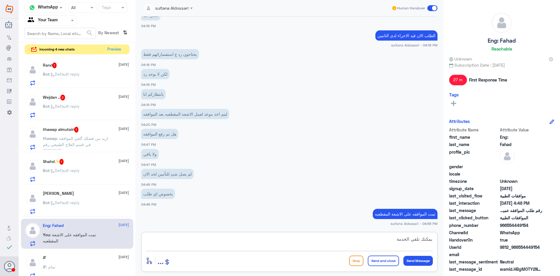
type textarea "يمكنك تلقي الخدمة"
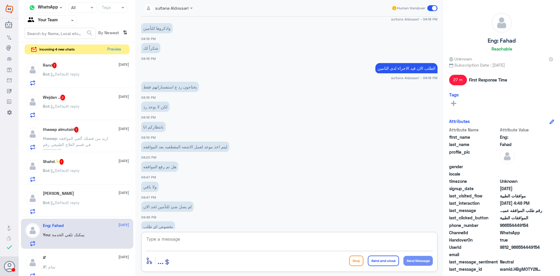
scroll to position [292, 0]
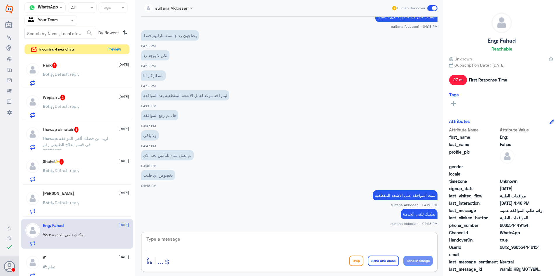
click at [246, 244] on textarea at bounding box center [289, 242] width 287 height 14
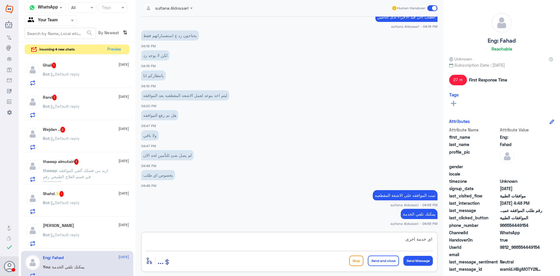
type textarea "اي خدمة اخرى"
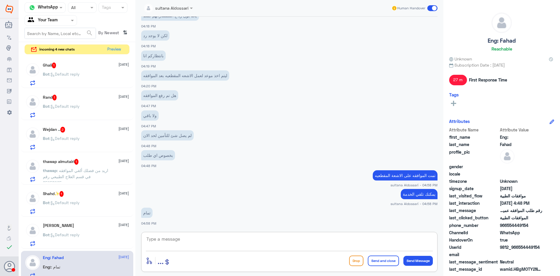
scroll to position [331, 0]
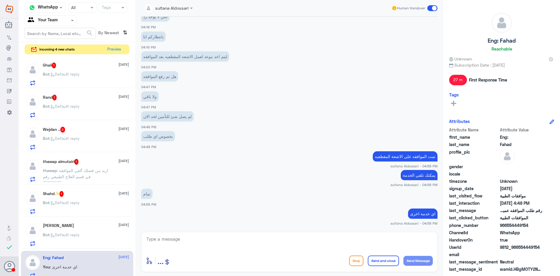
click at [101, 173] on p "thawap : اريد من فضلك ألغي الموافقه في قسم العلاج الطبيعي رقم 85258965" at bounding box center [76, 174] width 66 height 15
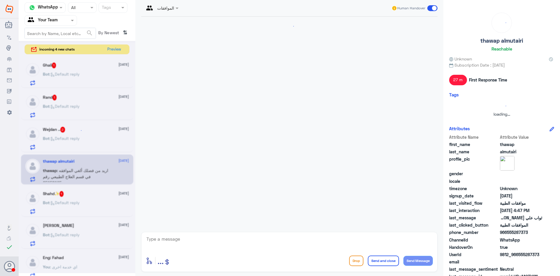
scroll to position [168, 0]
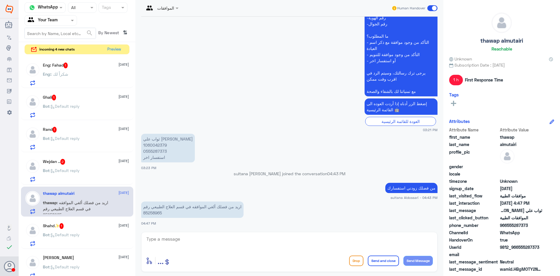
click at [156, 213] on p "اريد من فضلك ألغي الموافقه في قسم العلاج الطبيعي رقم 85258965" at bounding box center [192, 209] width 102 height 16
click at [250, 243] on textarea at bounding box center [289, 242] width 287 height 14
paste textarea "0112993319 - مواعيد العلاج"
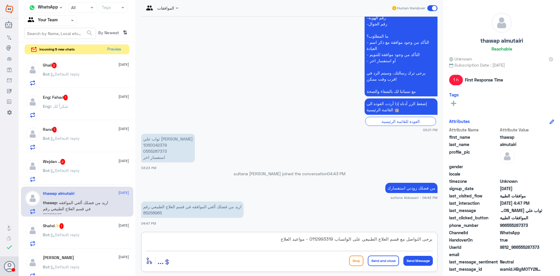
drag, startPoint x: 274, startPoint y: 240, endPoint x: 310, endPoint y: 243, distance: 36.9
click at [310, 243] on textarea "يرجى التواصل مع قسم العلاج الطبيعي على الواتساب 0112993319 - مواعيد العلاج" at bounding box center [289, 242] width 287 height 14
type textarea "يرجى التواصل مع قسم العلاج الطبيعي على الواتساب 0112993319"
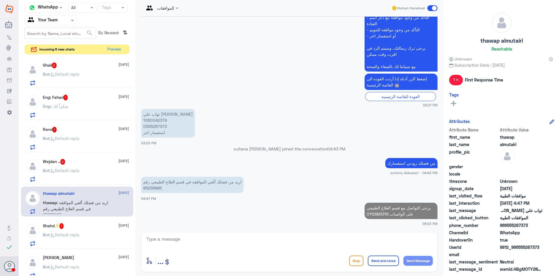
click at [92, 169] on div "Bot : Default reply" at bounding box center [86, 175] width 86 height 13
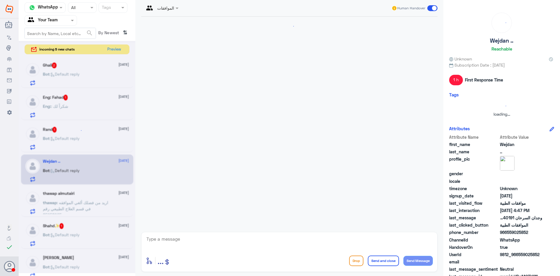
scroll to position [341, 0]
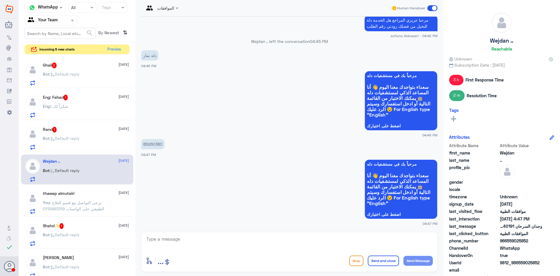
click at [240, 244] on textarea at bounding box center [289, 242] width 287 height 14
type textarea "اعتذر منك هنا فقط موافقات دله النخيل"
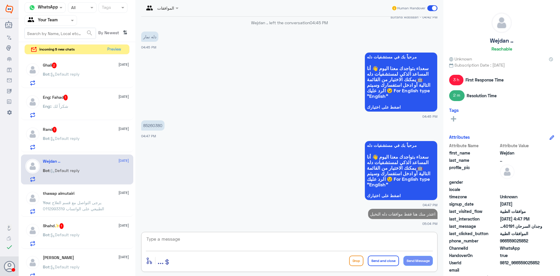
click at [91, 102] on div "Eng: Fahad 1 [DATE] Eng: : شكراً لك" at bounding box center [86, 106] width 86 height 23
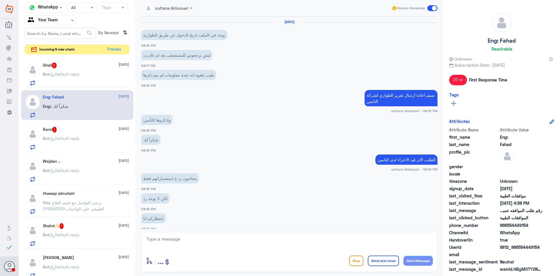
scroll to position [202, 0]
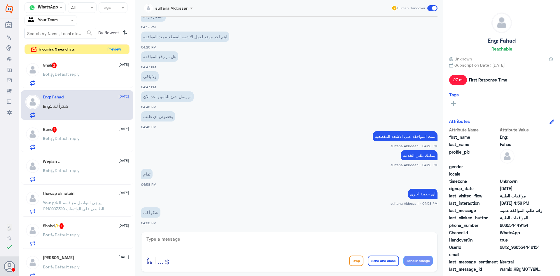
click at [77, 139] on span ": Default reply" at bounding box center [65, 138] width 30 height 5
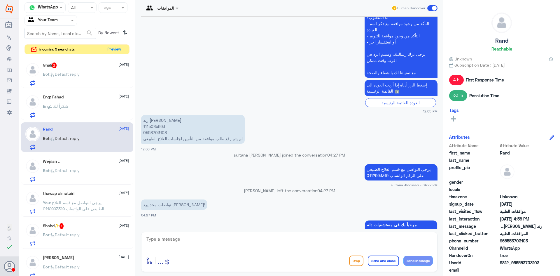
scroll to position [274, 0]
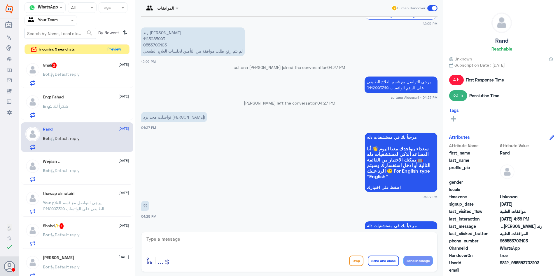
click at [149, 41] on p "رند [PERSON_NAME] 1115085993 0553703103 لم يتم رفع طلب موافقة من التأمين لجلسات…" at bounding box center [193, 41] width 104 height 29
click at [244, 236] on textarea at bounding box center [289, 242] width 287 height 14
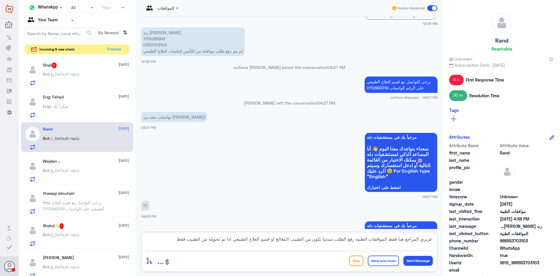
type textarea "عزيزي المراجع هنا فقط الموافقات الطبيه رفع الطلب مبدئيا يكون من الطبيب المعالج …"
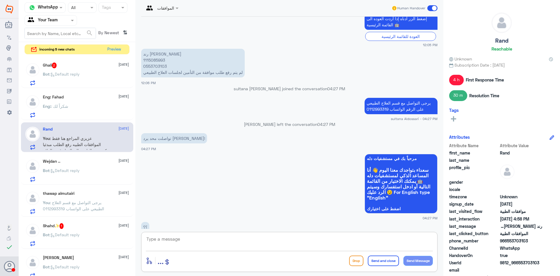
scroll to position [136, 0]
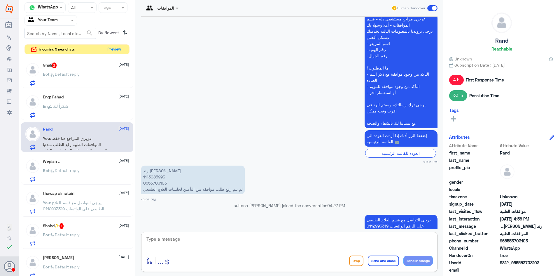
click at [155, 179] on p "رند [PERSON_NAME] 1115085993 0553703103 لم يتم رفع طلب موافقة من التأمين لجلسات…" at bounding box center [193, 179] width 104 height 29
click at [153, 177] on p "رند [PERSON_NAME] 1115085993 0553703103 لم يتم رفع طلب موافقة من التأمين لجلسات…" at bounding box center [193, 179] width 104 height 29
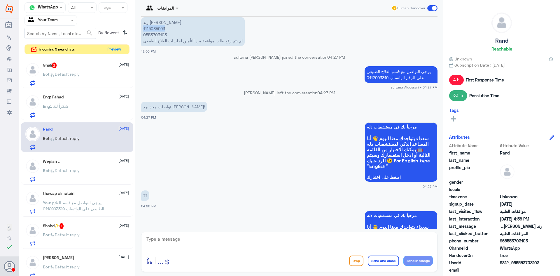
scroll to position [283, 0]
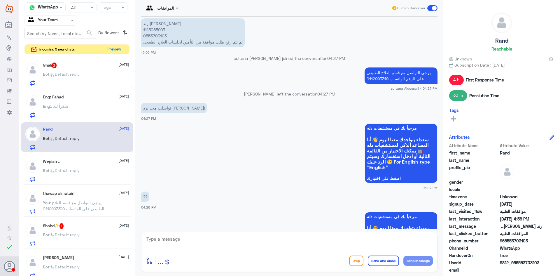
click at [376, 76] on p "يرجى التواصل مع قسم العلاج الطبيعي على الرقم الواتساب 0112993319" at bounding box center [401, 75] width 73 height 16
click at [311, 244] on textarea at bounding box center [289, 242] width 287 height 14
click at [362, 239] on textarea "هذا رقم التواصل للعلاج الطبيعي فقط او الاتصال" at bounding box center [289, 242] width 287 height 14
paste textarea "0112993319"
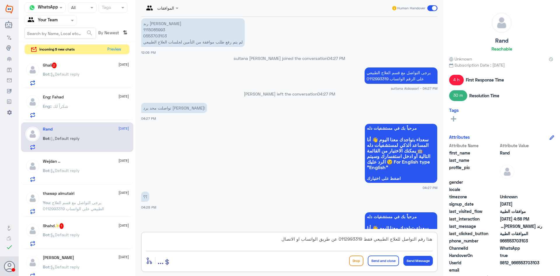
click at [279, 241] on textarea "هذا رقم التواصل للعلاج الطبيعي فقط 0112993319 عن طريق الواتساب او الاتصال" at bounding box center [289, 242] width 287 height 14
type textarea "هذا رقم التواصل للعلاج الطبيعي فقط 0112993319 عن طريق الواتساب او الاتصال برقم …"
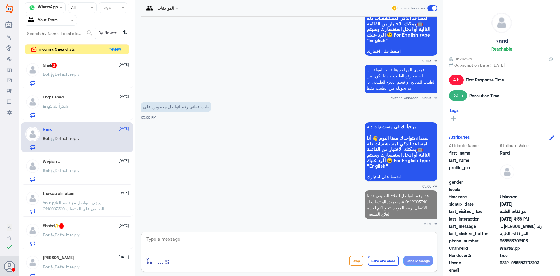
click at [86, 231] on div "Shahd✨ 1 [DATE] Bot : Default reply" at bounding box center [86, 234] width 86 height 23
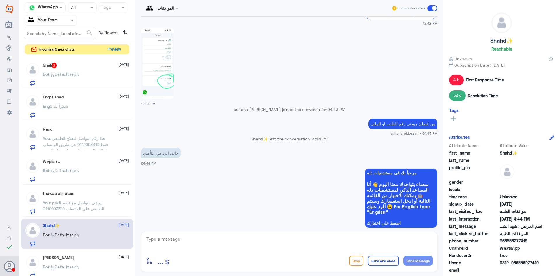
scroll to position [471, 0]
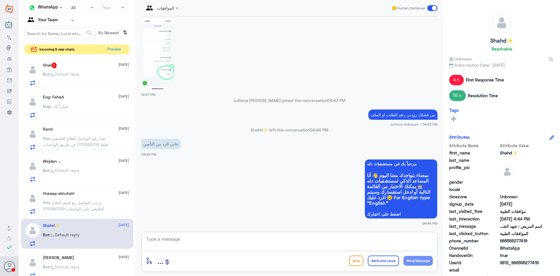
click at [260, 242] on textarea at bounding box center [289, 242] width 287 height 14
type textarea "اي خدمة اخرى"
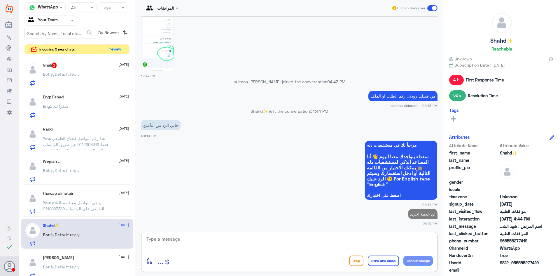
click at [69, 209] on span ": يرجى التواصل مع قسم العلاج الطبيعي على الواتساب 0112993319" at bounding box center [73, 205] width 61 height 11
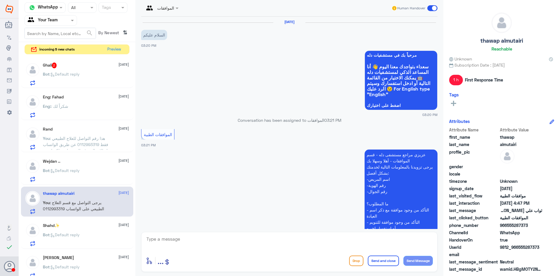
scroll to position [192, 0]
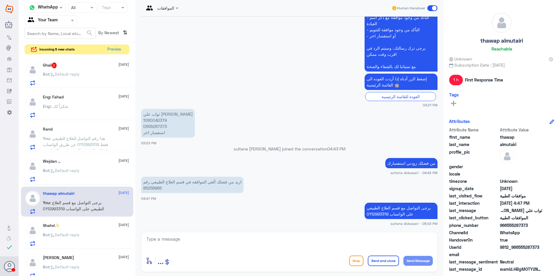
click at [78, 168] on span ": Default reply" at bounding box center [65, 170] width 30 height 5
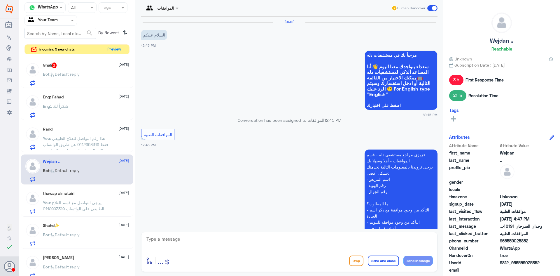
scroll to position [360, 0]
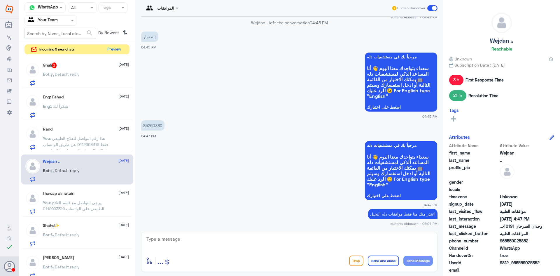
click at [67, 127] on div "Rand [DATE]" at bounding box center [86, 129] width 86 height 5
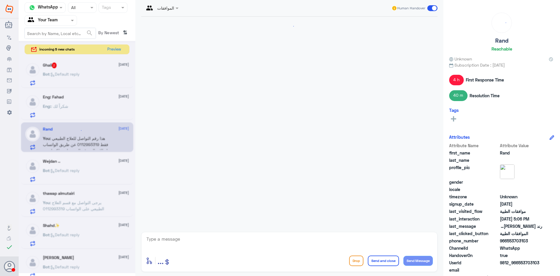
scroll to position [592, 0]
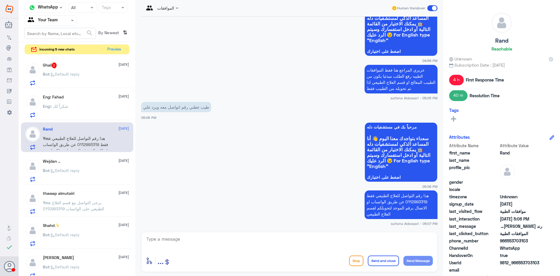
click at [84, 102] on div "Eng: Fahad [DATE] Eng: : شكراً لك" at bounding box center [86, 106] width 86 height 23
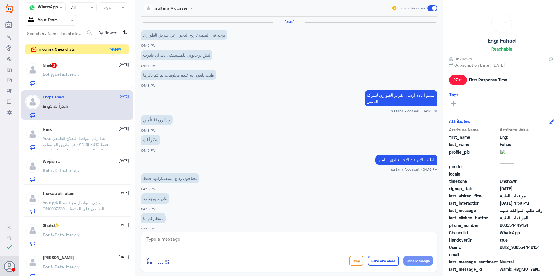
scroll to position [202, 0]
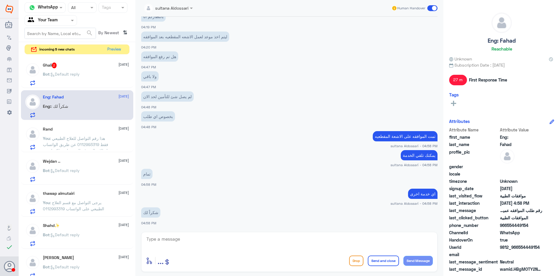
click at [95, 71] on div "Ghali 2 [DATE] Bot : Default reply" at bounding box center [86, 73] width 86 height 23
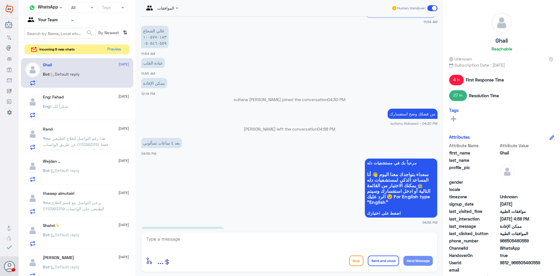
scroll to position [471, 0]
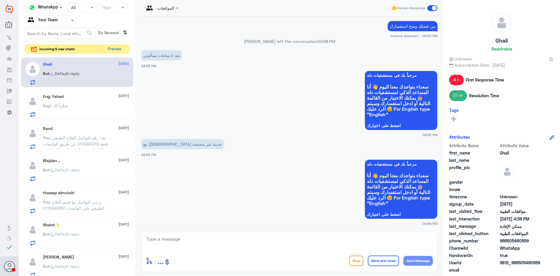
click at [119, 46] on button "Preview" at bounding box center [114, 49] width 18 height 9
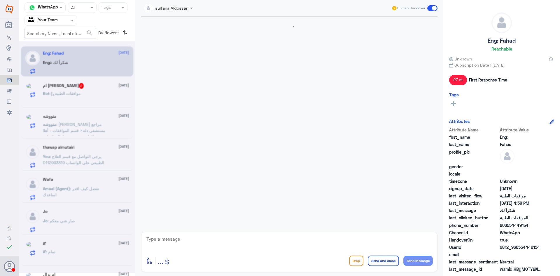
scroll to position [202, 0]
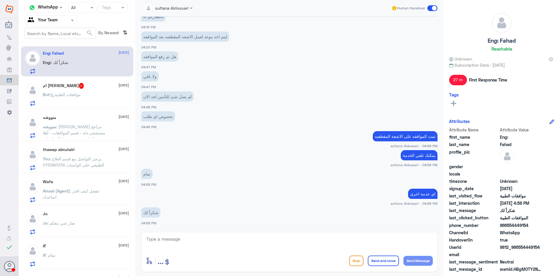
click at [93, 89] on div "ام [PERSON_NAME] 2 [DATE] Bot : موافقات الطبية" at bounding box center [86, 94] width 86 height 23
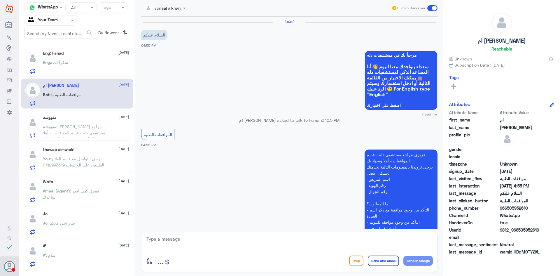
scroll to position [74, 0]
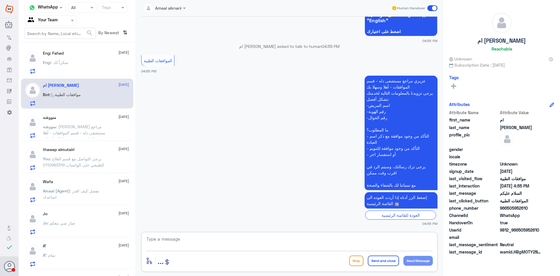
click at [223, 241] on textarea at bounding box center [289, 242] width 287 height 14
type textarea "مرحبا كيف اقدر اساعدك"
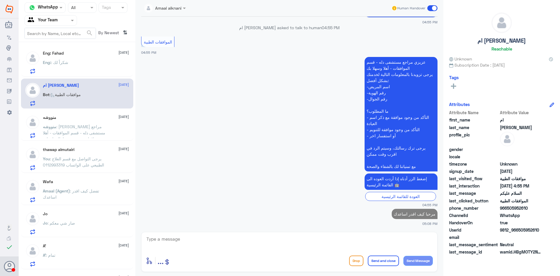
click at [87, 121] on div "منووشه [DATE] منووشه : [PERSON_NAME] مراجع مستشفى دله - قسم الموافقات - أهلا وس…" at bounding box center [86, 126] width 86 height 23
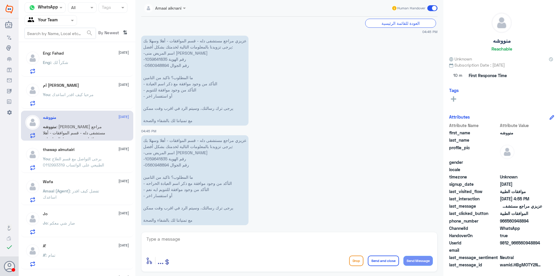
scroll to position [262, 0]
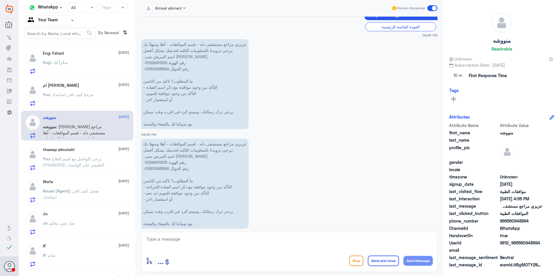
click at [156, 62] on p "عزيزي مراجع مستشفى دله - قسم الموافقات - أهلا وسهلا بك يرجى تزويدنا بالمعلومات …" at bounding box center [194, 84] width 107 height 90
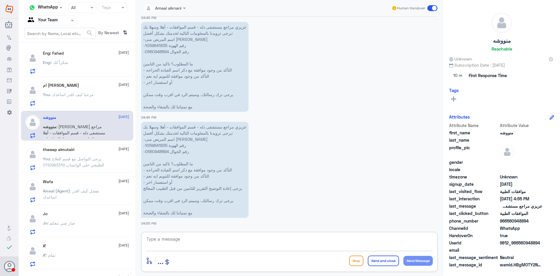
click at [229, 240] on textarea at bounding box center [289, 242] width 287 height 14
type textarea "تم تحويل طلبكم للقسم المختص في موافقات التنويم للمتابعه"
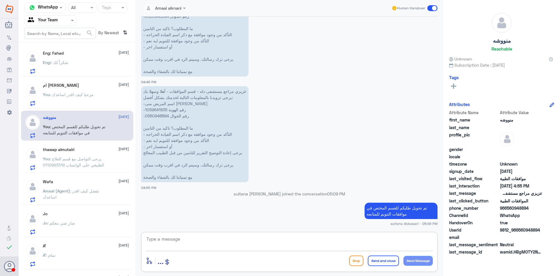
click at [92, 87] on div "ام [PERSON_NAME] [DATE]" at bounding box center [86, 85] width 86 height 5
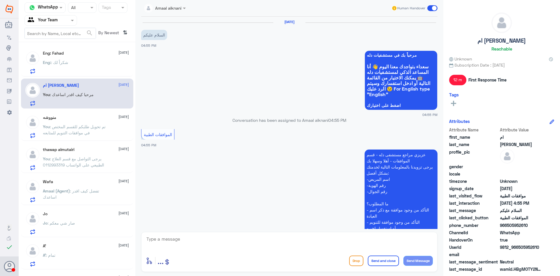
scroll to position [103, 0]
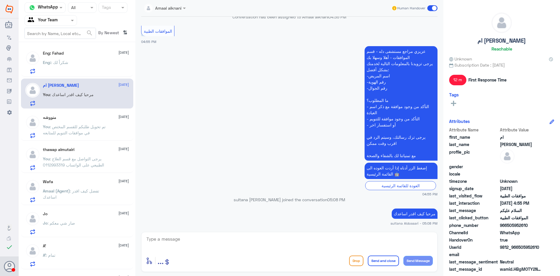
click at [81, 54] on div "Eng: Fahad [DATE]" at bounding box center [86, 53] width 86 height 5
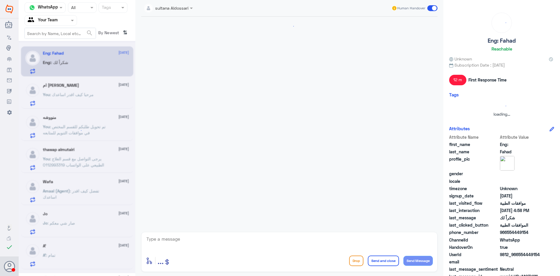
scroll to position [202, 0]
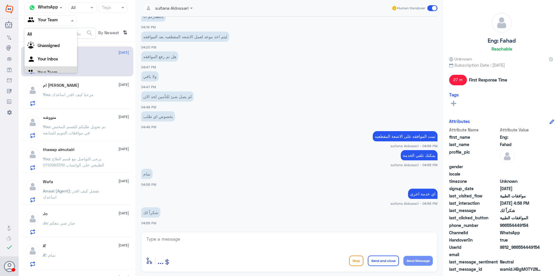
click at [63, 20] on div at bounding box center [51, 20] width 52 height 7
click at [57, 54] on Inbox "Your Inbox" at bounding box center [48, 51] width 20 height 5
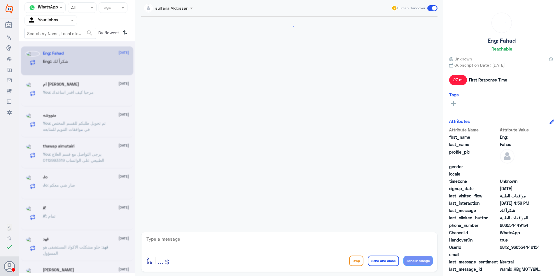
scroll to position [202, 0]
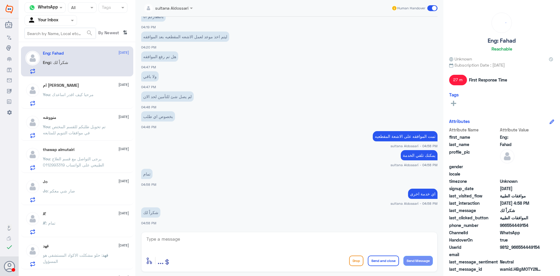
click at [57, 21] on input "text" at bounding box center [44, 20] width 32 height 7
click at [52, 64] on Team "Your Team" at bounding box center [48, 64] width 20 height 5
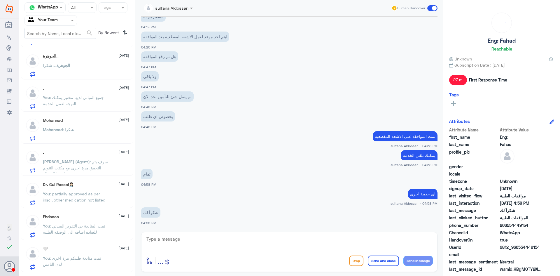
scroll to position [411, 0]
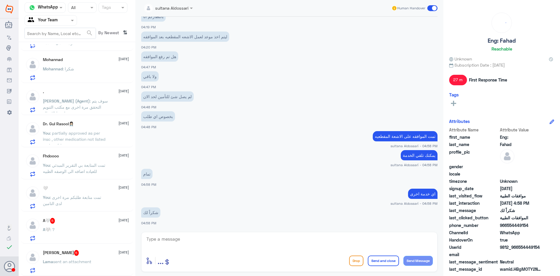
click at [93, 259] on div "[PERSON_NAME] 5 [DATE] Lama sent an attachment" at bounding box center [86, 261] width 86 height 23
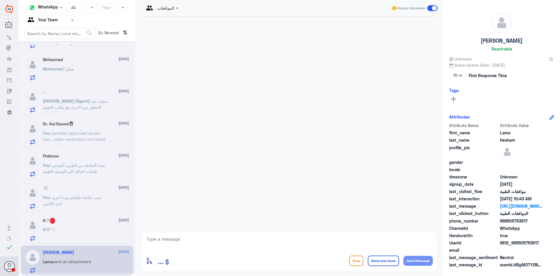
scroll to position [256, 0]
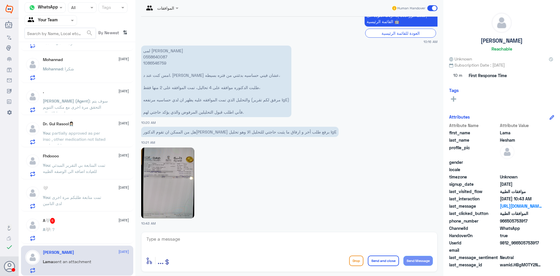
click at [154, 56] on p "لمى [PERSON_NAME] 0558640087 1086546759 امس كنت عند د. [PERSON_NAME] عشان فيني …" at bounding box center [216, 81] width 150 height 71
click at [232, 244] on textarea at bounding box center [289, 242] width 287 height 14
type textarea "j"
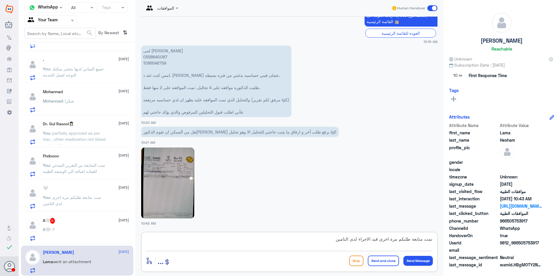
type textarea "تمت متابعة طلبكم مرة اخرى قيد الاجراء لدى التامين"
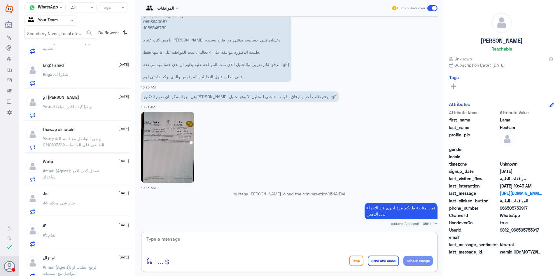
scroll to position [0, 0]
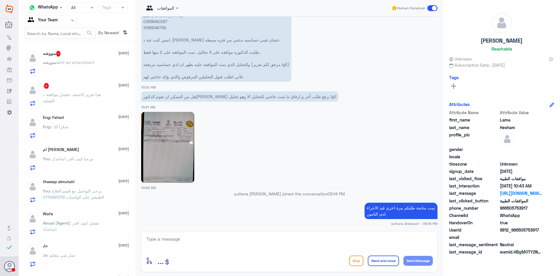
click at [81, 91] on p ". : هذا تقرير الاشعه. علشان موافقه العمليه" at bounding box center [76, 98] width 66 height 15
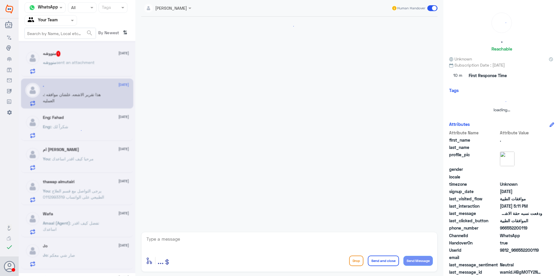
scroll to position [567, 0]
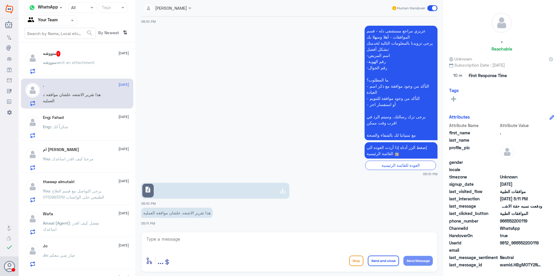
click at [279, 192] on icon at bounding box center [282, 190] width 7 height 7
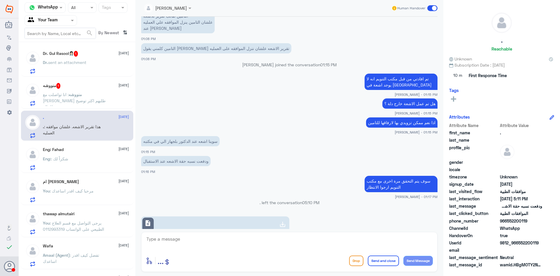
scroll to position [217, 0]
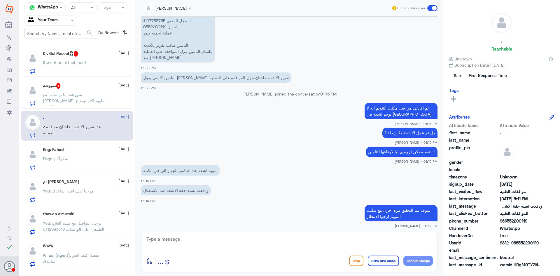
click at [152, 20] on p "سلام عليكم الي يسوى العمليه [PERSON_NAME] العيادة اذن وانف وحنجره السجل المدني …" at bounding box center [178, 24] width 74 height 78
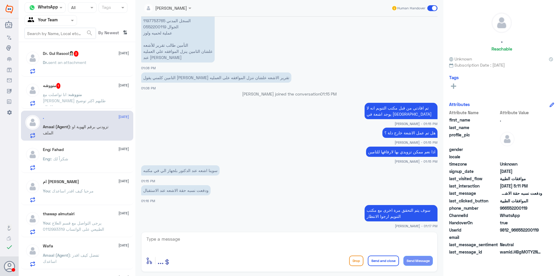
scroll to position [597, 0]
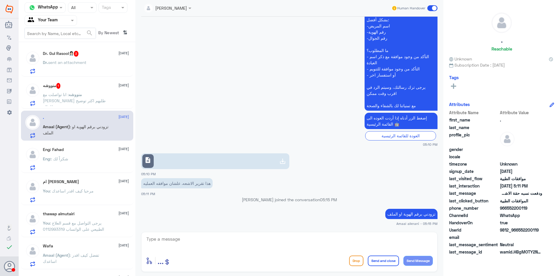
click at [354, 237] on textarea at bounding box center [289, 242] width 287 height 14
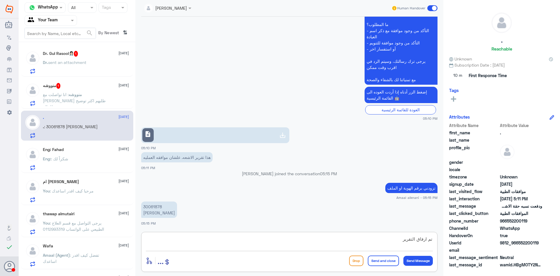
type textarea "تم ارفاق التقرير"
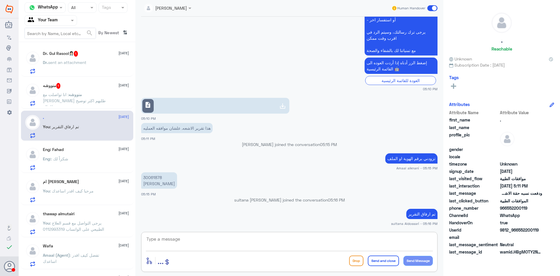
scroll to position [662, 0]
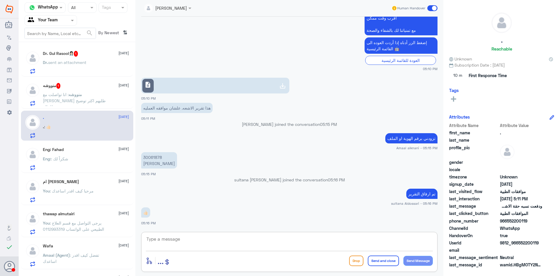
click at [212, 238] on textarea at bounding box center [289, 242] width 287 height 14
click at [71, 84] on div "منووشه 1 [DATE]" at bounding box center [86, 86] width 86 height 6
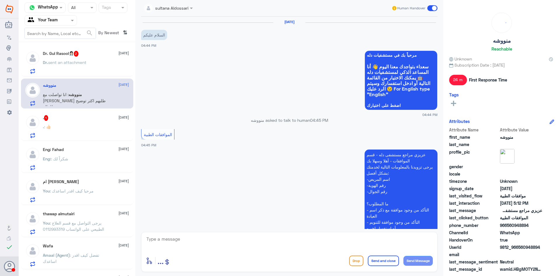
scroll to position [440, 0]
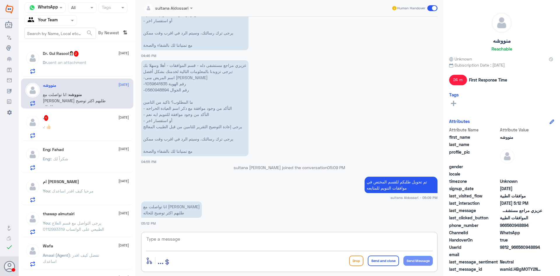
click at [360, 238] on textarea at bounding box center [289, 242] width 287 height 14
type textarea "التوضيح فقط من الطبيب المعالج يرجى التواصل مع النسق الخاص به"
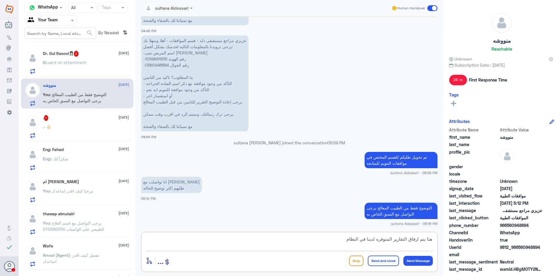
type textarea "هنا يتم ارفاق التقارير المتوفره لدينا في النظام"
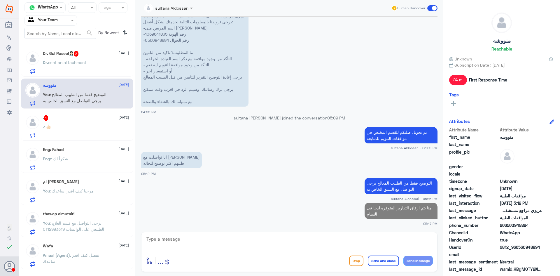
click at [84, 128] on div ". : 👍🏻" at bounding box center [86, 131] width 86 height 13
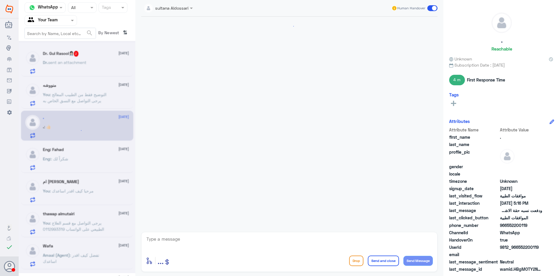
scroll to position [357, 0]
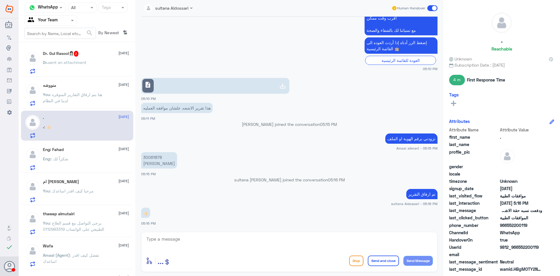
click at [235, 241] on textarea at bounding box center [289, 242] width 287 height 14
type textarea "اي خدمة اخرى"
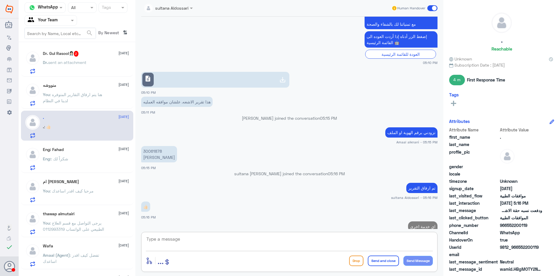
scroll to position [376, 0]
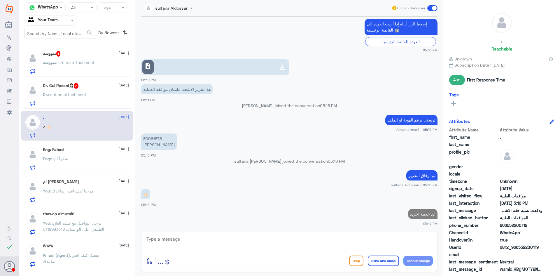
click at [79, 60] on span "sent an attachment" at bounding box center [75, 62] width 38 height 5
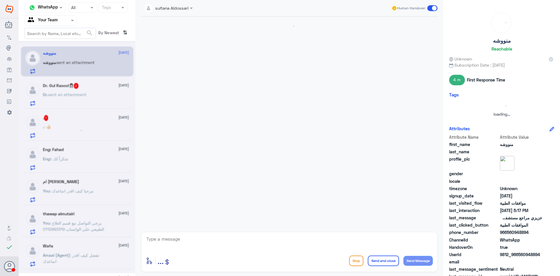
scroll to position [510, 0]
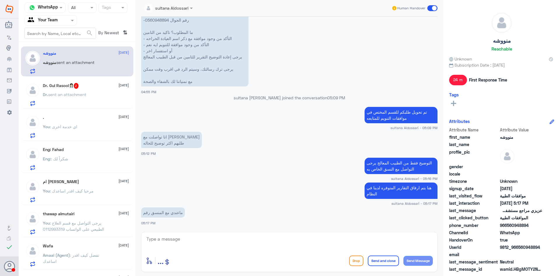
click at [73, 94] on span "sent an attachment" at bounding box center [67, 94] width 38 height 5
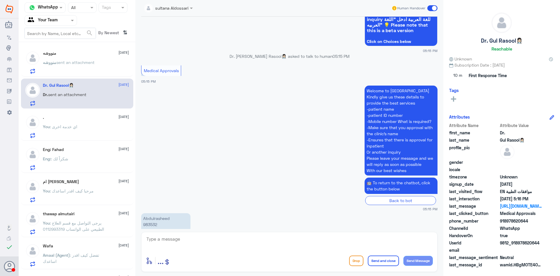
scroll to position [680, 0]
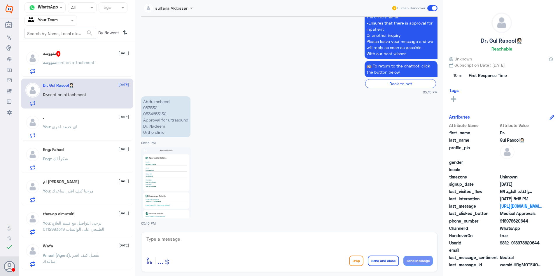
click at [149, 109] on p "Abdulrasheed 983532 0534653132 Approval for ultrasound Dr. [PERSON_NAME] clinic" at bounding box center [165, 116] width 49 height 41
click at [177, 184] on img at bounding box center [166, 182] width 50 height 71
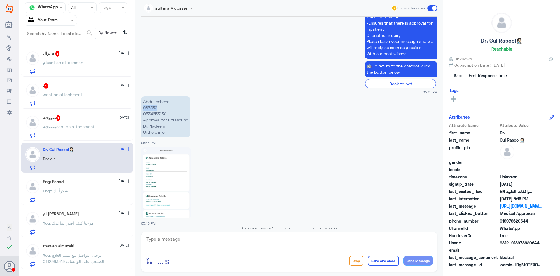
scroll to position [729, 0]
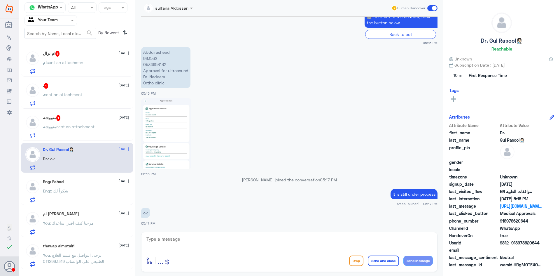
click at [80, 124] on span "sent an attachment" at bounding box center [75, 126] width 38 height 5
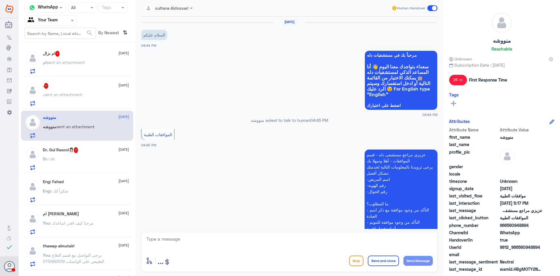
scroll to position [530, 0]
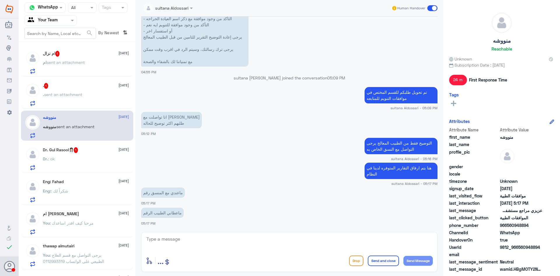
click at [76, 90] on div ". 1 [DATE] . sent an attachment" at bounding box center [86, 94] width 86 height 23
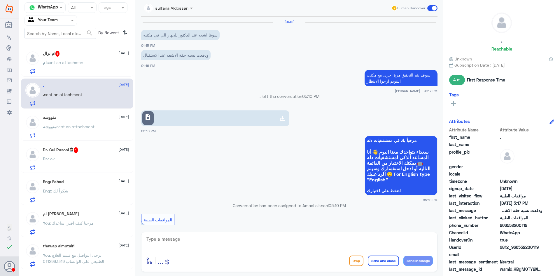
scroll to position [352, 0]
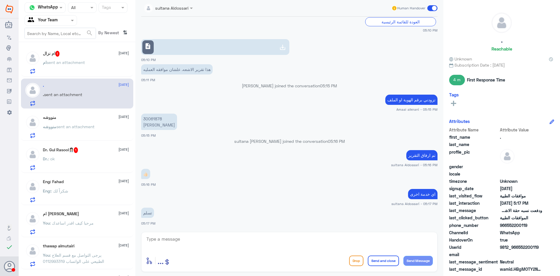
click at [85, 60] on span "sent an attachment" at bounding box center [66, 62] width 38 height 5
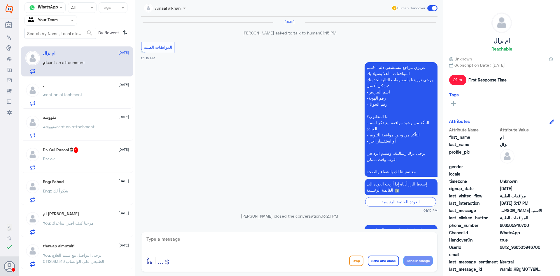
scroll to position [474, 0]
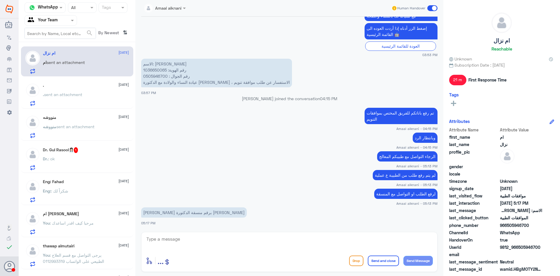
click at [71, 155] on div "Dr. Gul Rasool👩🏻‍⚕️ 1 [DATE] Dr. : ok" at bounding box center [86, 158] width 86 height 23
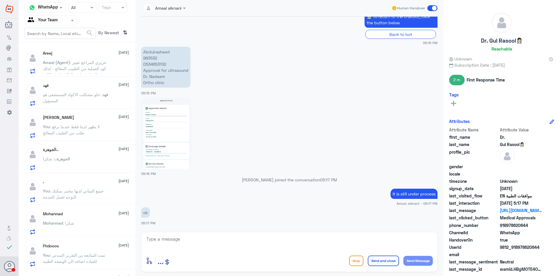
scroll to position [411, 0]
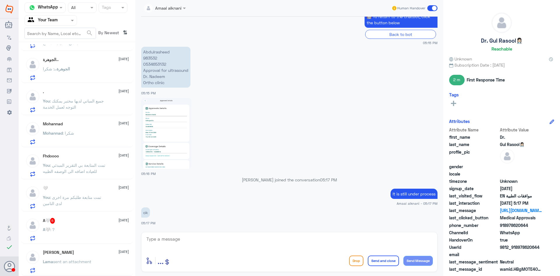
click at [65, 233] on div "A🤍 : ?" at bounding box center [86, 234] width 86 height 13
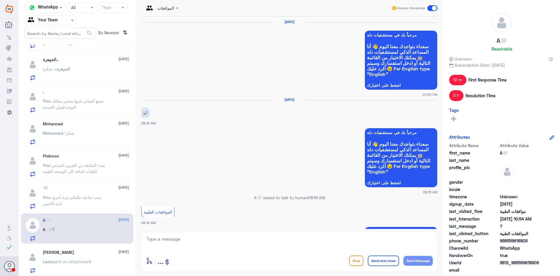
scroll to position [667, 0]
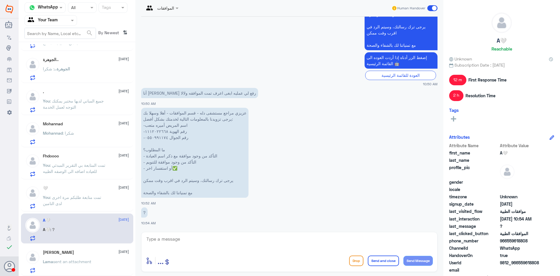
click at [159, 243] on textarea at bounding box center [289, 242] width 287 height 14
drag, startPoint x: 174, startPoint y: 239, endPoint x: 101, endPoint y: 234, distance: 72.8
click at [102, 234] on div "Channel WhatsApp Status × All Tags Agent Filter Your Team search By Newest ⇅ ام…" at bounding box center [290, 139] width 542 height 278
type textarea "1112022668"
type textarea "من فضلك زودني رقم الطلب"
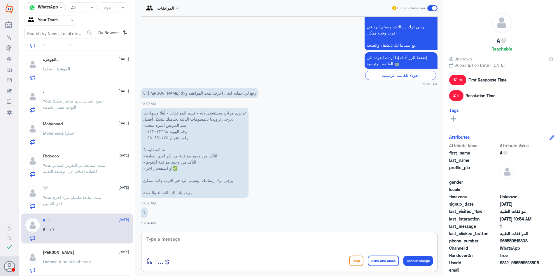
scroll to position [685, 0]
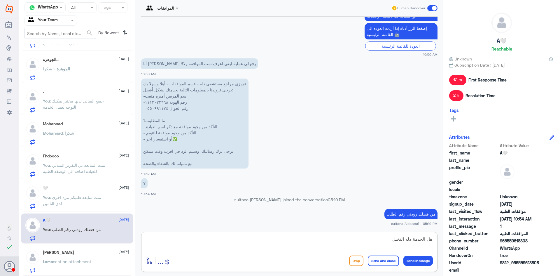
type textarea "هل الخدمة دله النخيل"
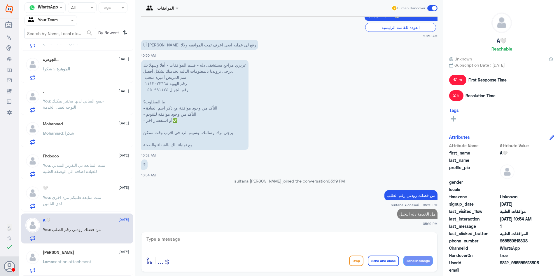
click at [98, 196] on span ": تمت متابعة طلبكم مرة اخرى لدى التامين" at bounding box center [72, 200] width 58 height 11
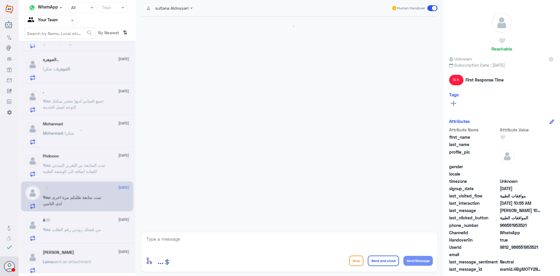
scroll to position [148, 0]
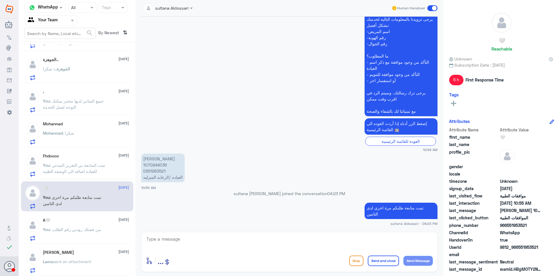
click at [97, 168] on p "You : تمت المتابعة بي التقرير المبدئي للعياده اضافه الى الوصفه الطبيه" at bounding box center [76, 169] width 66 height 15
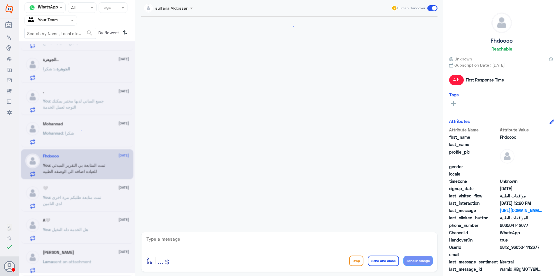
scroll to position [359, 0]
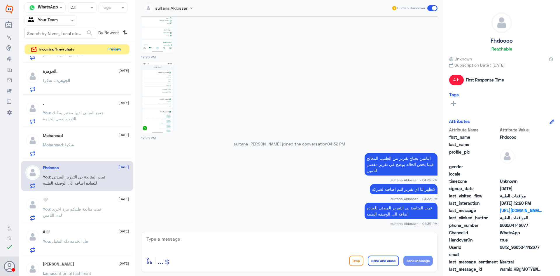
click at [70, 20] on span at bounding box center [72, 20] width 7 height 6
click at [87, 153] on div "Mohannad : شكرا" at bounding box center [86, 149] width 86 height 13
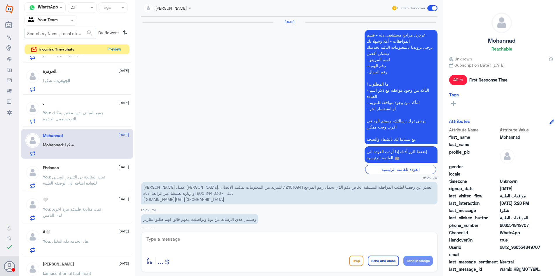
scroll to position [544, 0]
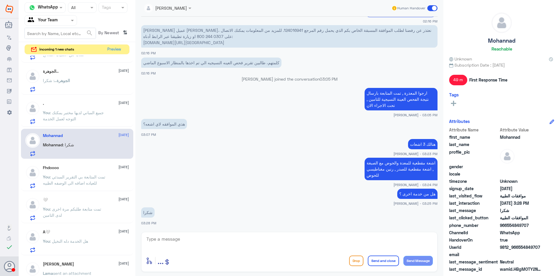
click at [84, 112] on span ": جميع المباني لديها مختبر يمكنك التوجه لعمل الخدمة" at bounding box center [73, 115] width 61 height 11
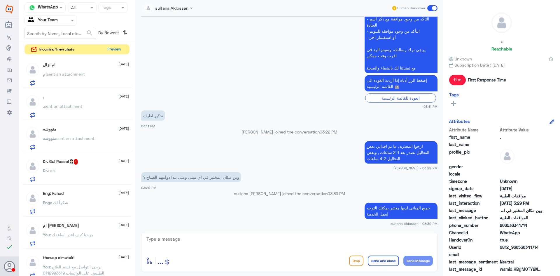
click at [81, 170] on div "Dr. : ok" at bounding box center [86, 175] width 86 height 13
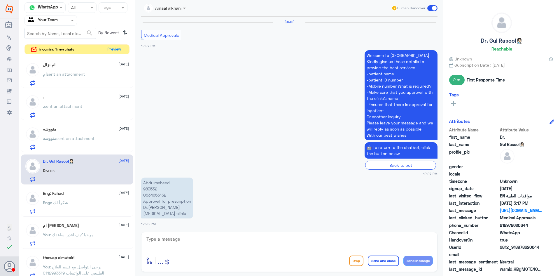
scroll to position [650, 0]
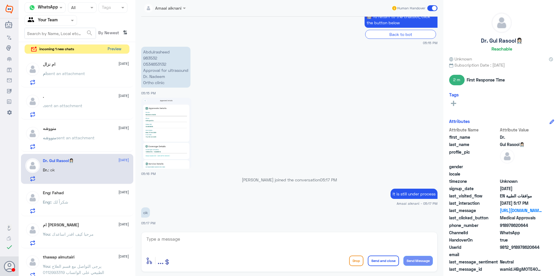
click at [109, 47] on button "Preview" at bounding box center [114, 49] width 18 height 9
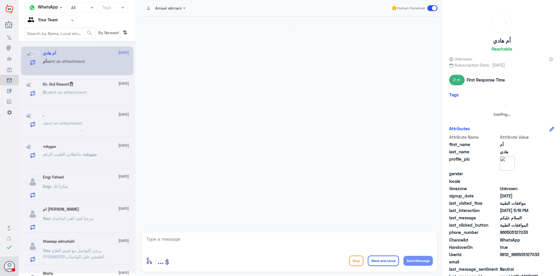
scroll to position [74, 0]
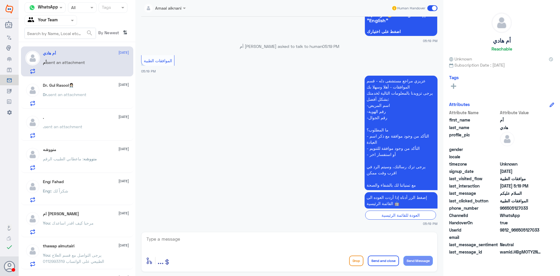
click at [289, 243] on textarea at bounding box center [289, 242] width 287 height 14
type textarea "مرحبا كيف اقدر اساعدك"
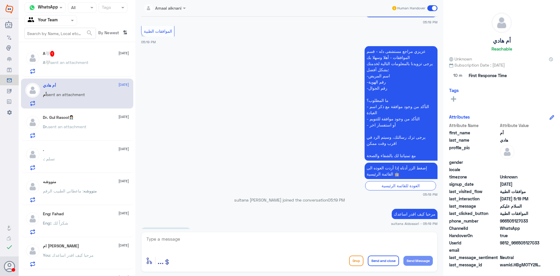
scroll to position [125, 0]
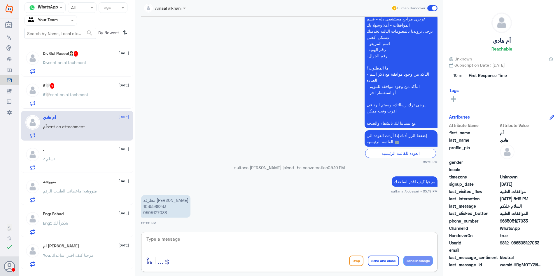
click at [157, 202] on p "مطرفه [PERSON_NAME] 1035588233 0505127033" at bounding box center [165, 206] width 49 height 22
click at [156, 205] on p "مطرفه [PERSON_NAME] 1035588233 0505127033" at bounding box center [165, 206] width 49 height 22
click at [233, 240] on textarea at bounding box center [289, 242] width 287 height 14
type textarea "من فضلك زودني استفسارك"
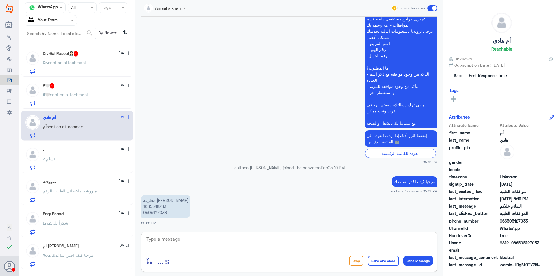
scroll to position [144, 0]
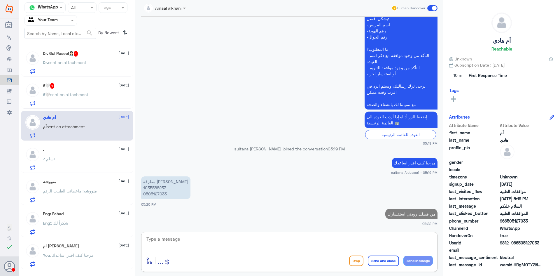
click at [73, 85] on div "A🤍 1 [DATE]" at bounding box center [86, 86] width 86 height 6
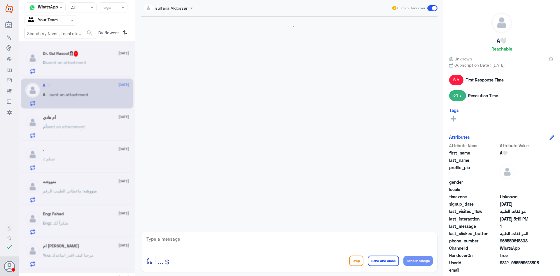
scroll to position [617, 0]
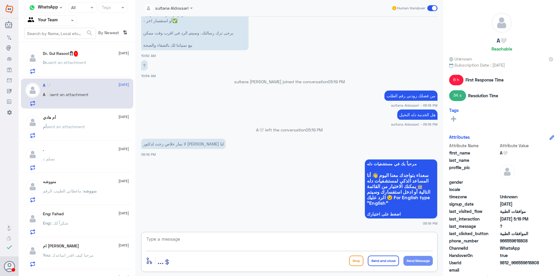
click at [231, 247] on textarea at bounding box center [289, 242] width 287 height 14
type textarea "هنا فقط موافقات دله النخيل"
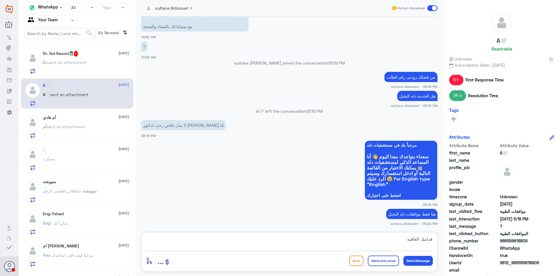
type textarea "قدامك العافيه"
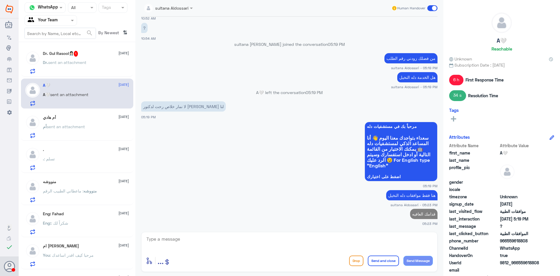
click at [82, 63] on span "sent an attachment" at bounding box center [67, 62] width 38 height 5
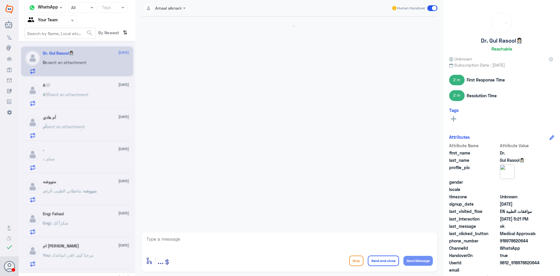
scroll to position [490, 0]
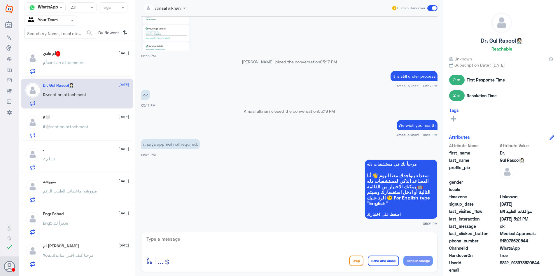
click at [82, 63] on span "sent an attachment" at bounding box center [66, 62] width 38 height 5
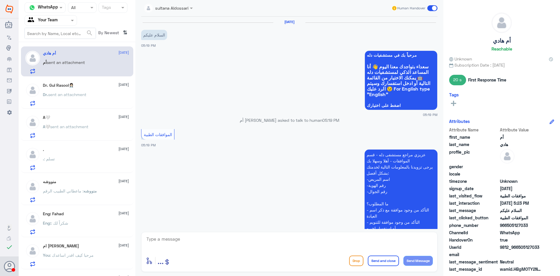
scroll to position [174, 0]
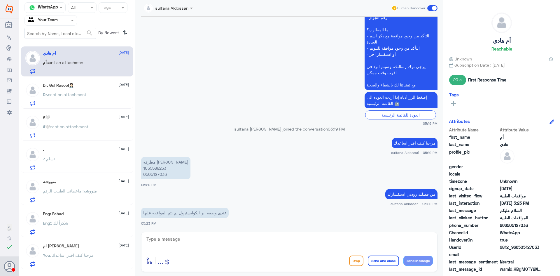
click at [157, 169] on p "مطرفه [PERSON_NAME] 1035588233 0505127033" at bounding box center [165, 168] width 49 height 22
click at [213, 241] on textarea at bounding box center [289, 242] width 287 height 14
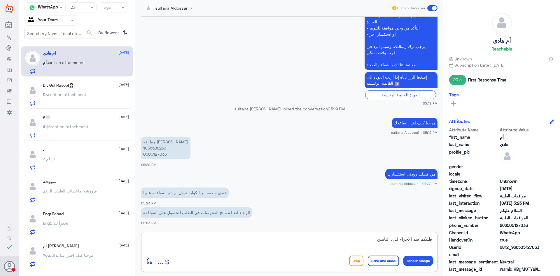
type textarea "طلبكم قيد الاجراء لدى التامين"
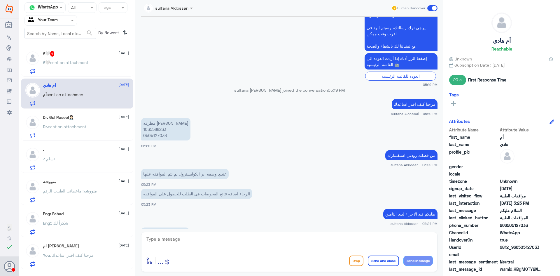
scroll to position [253, 0]
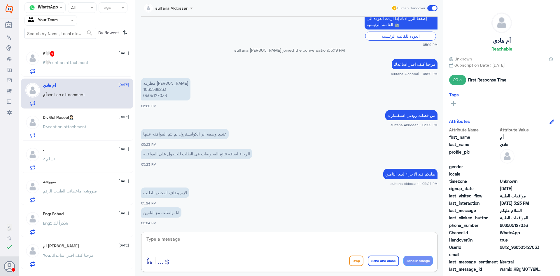
click at [162, 88] on p "مطرفه [PERSON_NAME] 1035588233 0505127033" at bounding box center [165, 89] width 49 height 22
click at [217, 242] on textarea at bounding box center [289, 242] width 287 height 14
type textarea "h"
click at [343, 241] on textarea "التامين رد" at bounding box center [289, 242] width 287 height 14
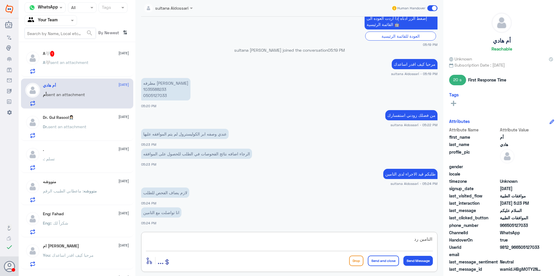
paste textarea "123963949"
type textarea "التامين رد على الطلب 123963949 هذا فيه موافقه"
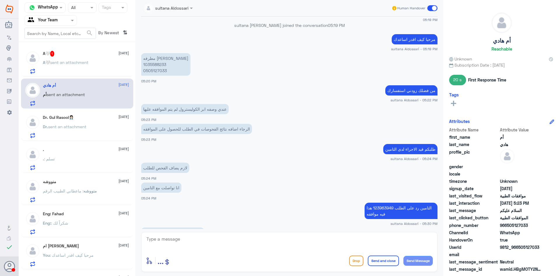
scroll to position [297, 0]
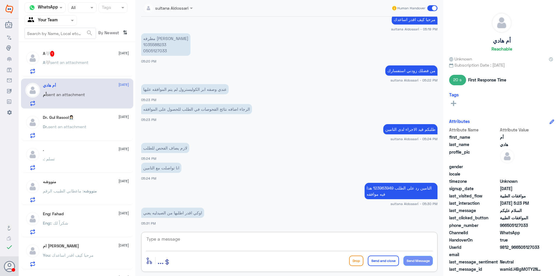
click at [298, 243] on textarea at bounding box center [289, 242] width 287 height 14
type textarea "نعم"
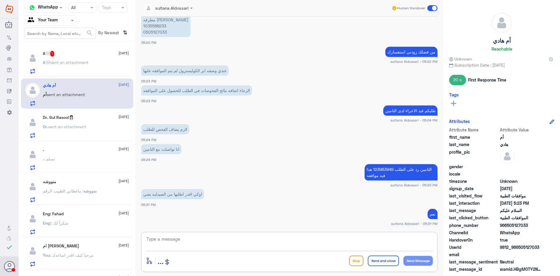
click at [84, 55] on div "A🤍 1 [DATE]" at bounding box center [86, 54] width 86 height 6
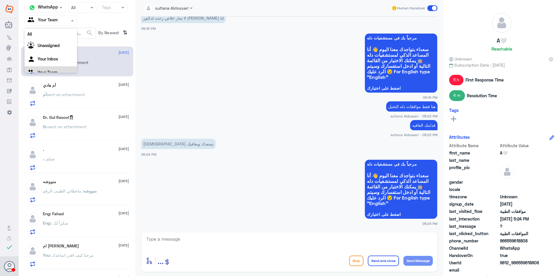
click at [57, 18] on input "text" at bounding box center [44, 20] width 32 height 7
click at [47, 49] on div "Your Inbox" at bounding box center [51, 52] width 53 height 13
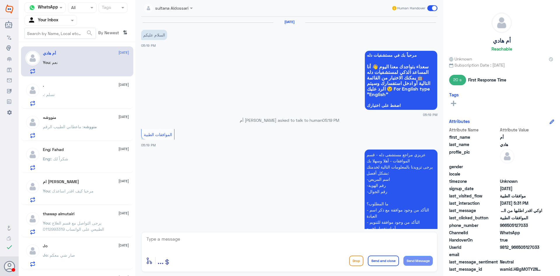
scroll to position [316, 0]
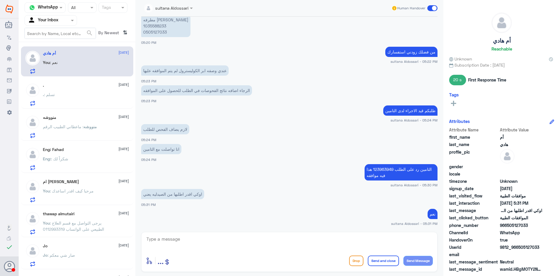
click at [52, 20] on input "text" at bounding box center [44, 20] width 32 height 7
click at [43, 69] on div "Your Team" at bounding box center [51, 65] width 53 height 13
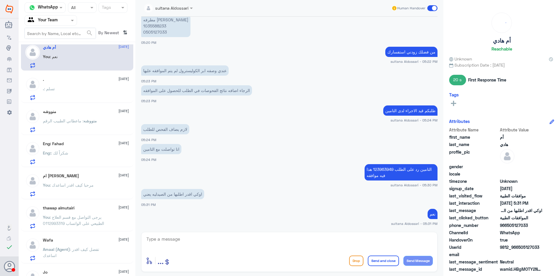
scroll to position [0, 0]
